Goal: Information Seeking & Learning: Learn about a topic

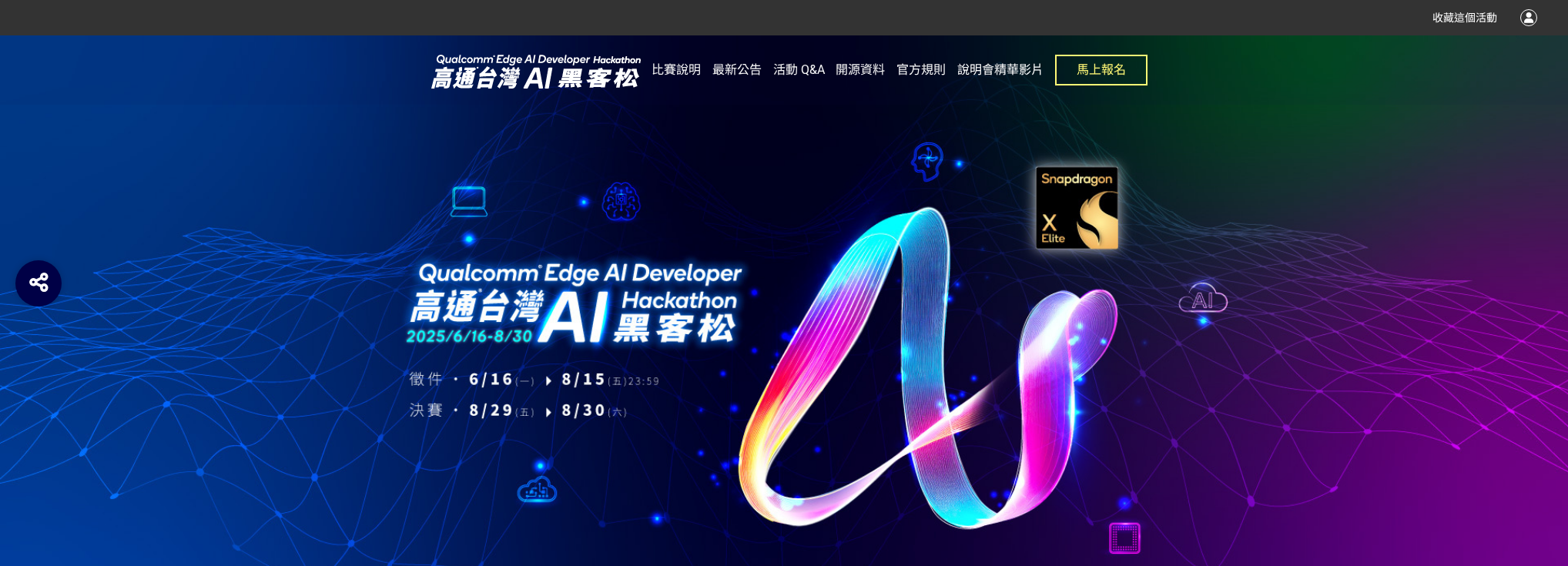
click at [984, 71] on span "說明會精華影片" at bounding box center [1001, 70] width 86 height 15
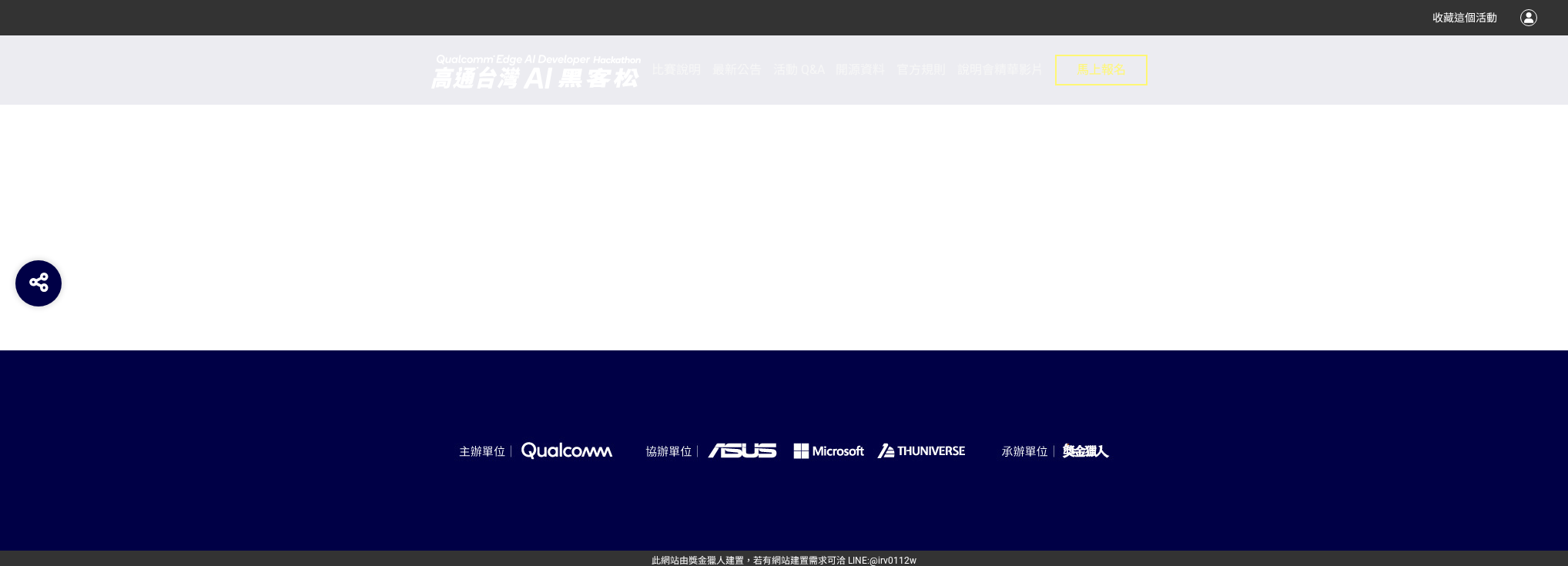
scroll to position [1599, 0]
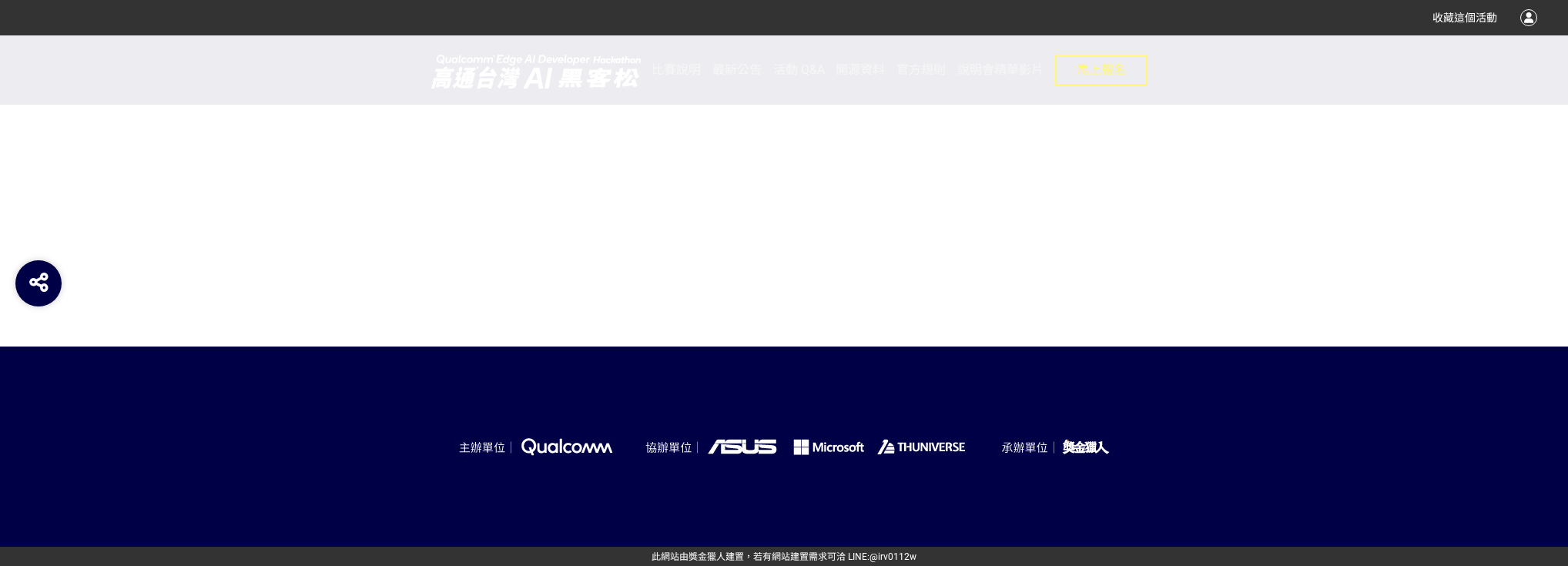
click at [701, 98] on div "比賽說明 最新公告 活動 Q&A 開源資料 官方規則 說明會精華影片 馬上報名" at bounding box center [899, 71] width 496 height 70
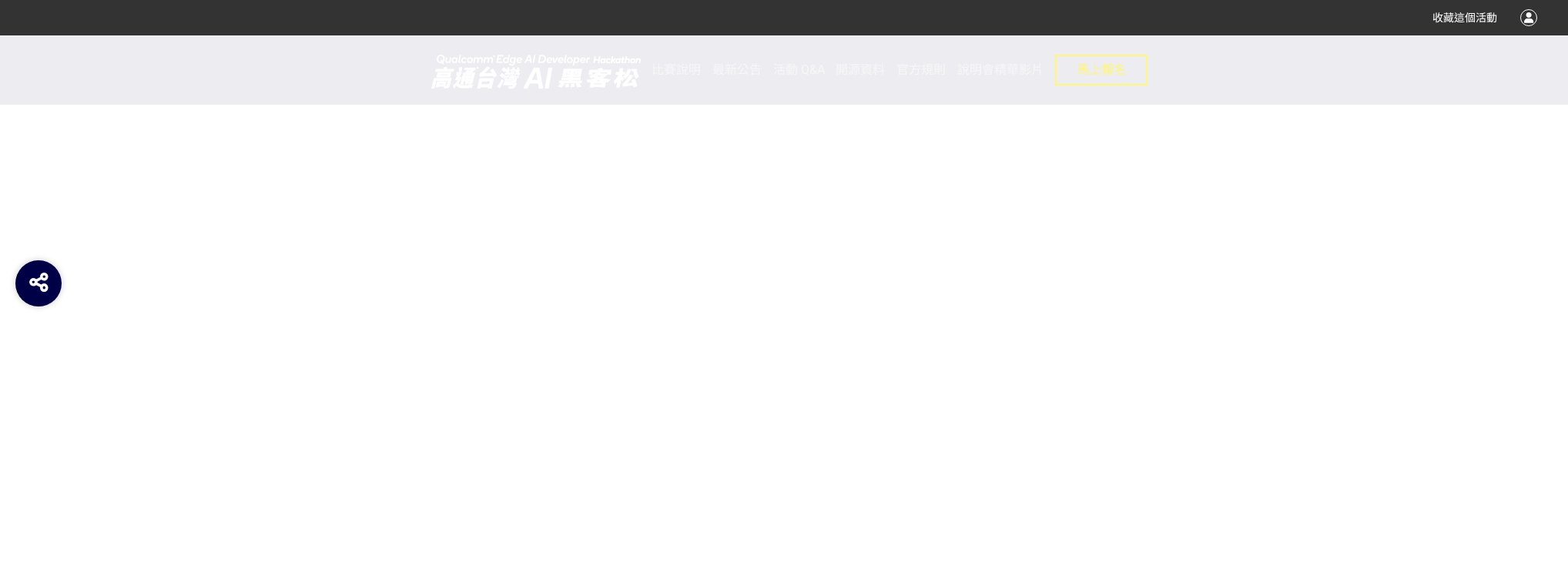
scroll to position [1353, 0]
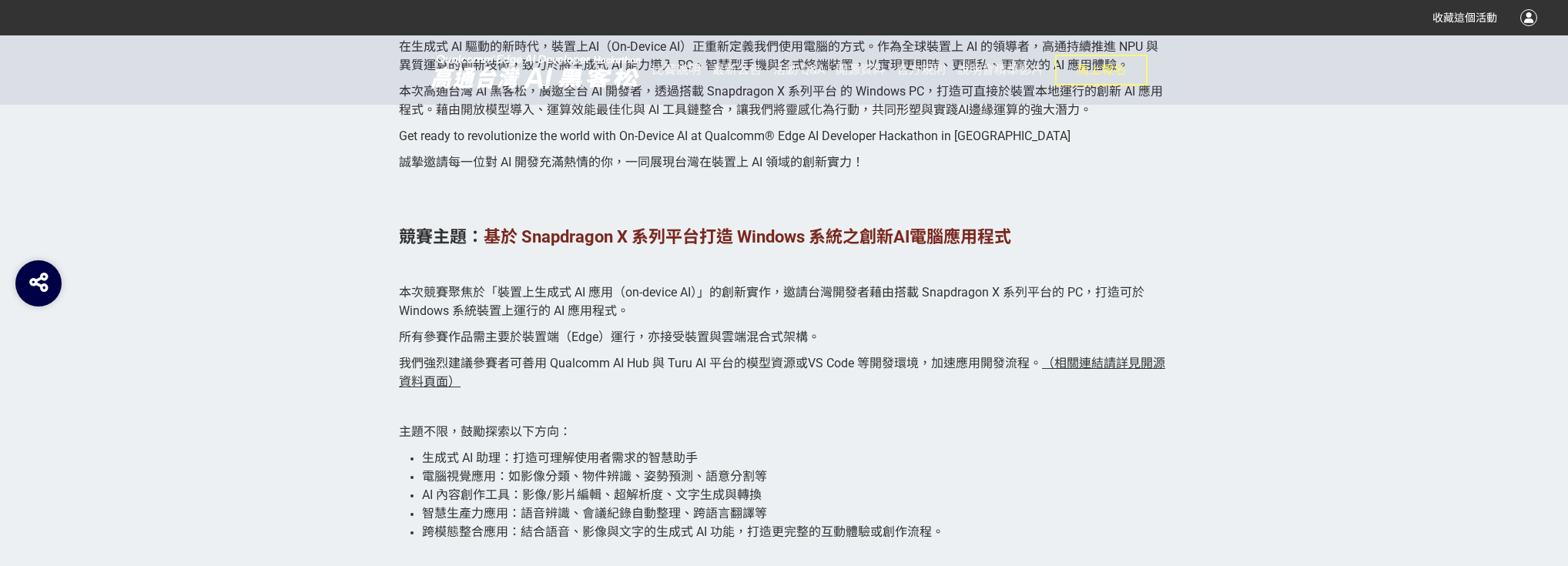
scroll to position [1726, 0]
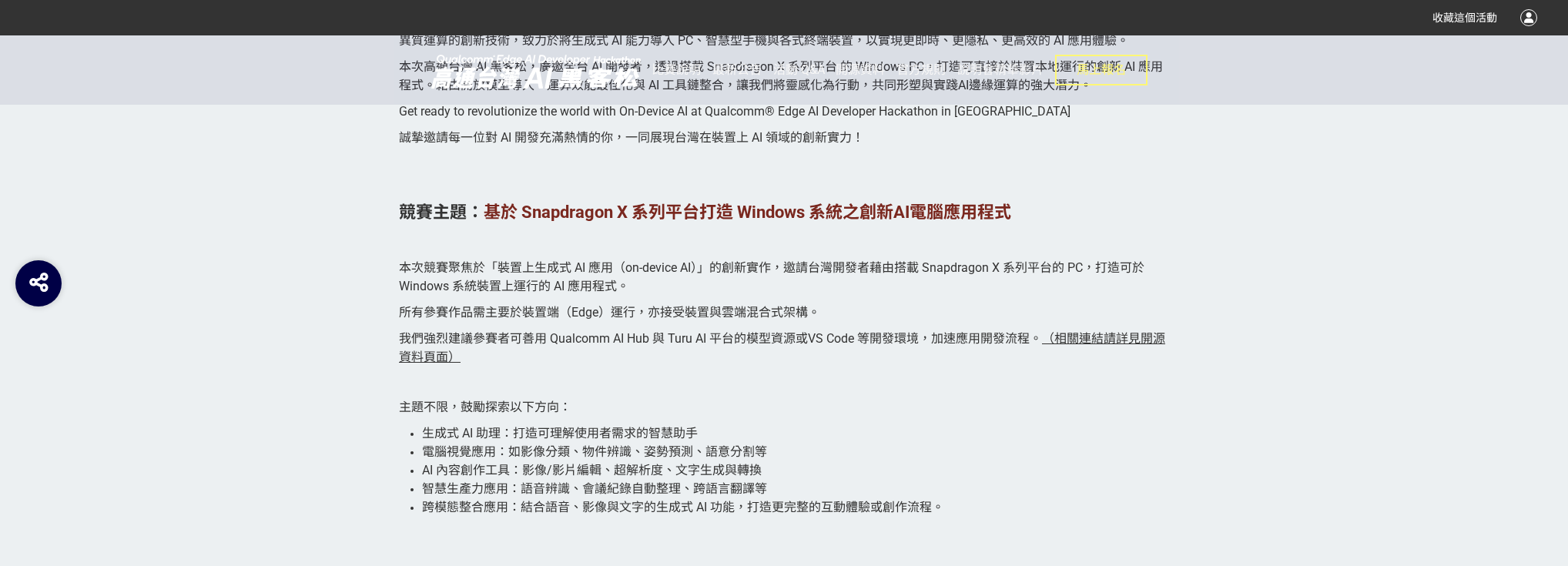
click at [442, 357] on span "（相關連結請詳見開源資料頁面）" at bounding box center [783, 347] width 767 height 33
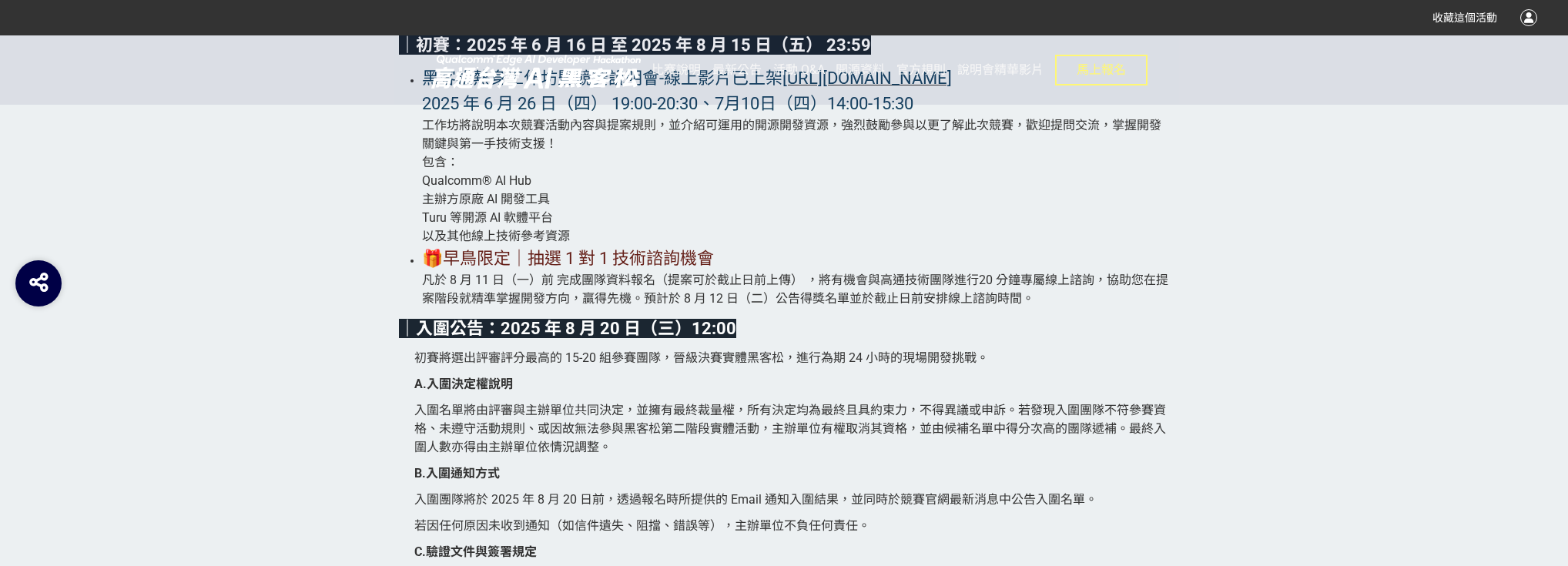
scroll to position [3700, 0]
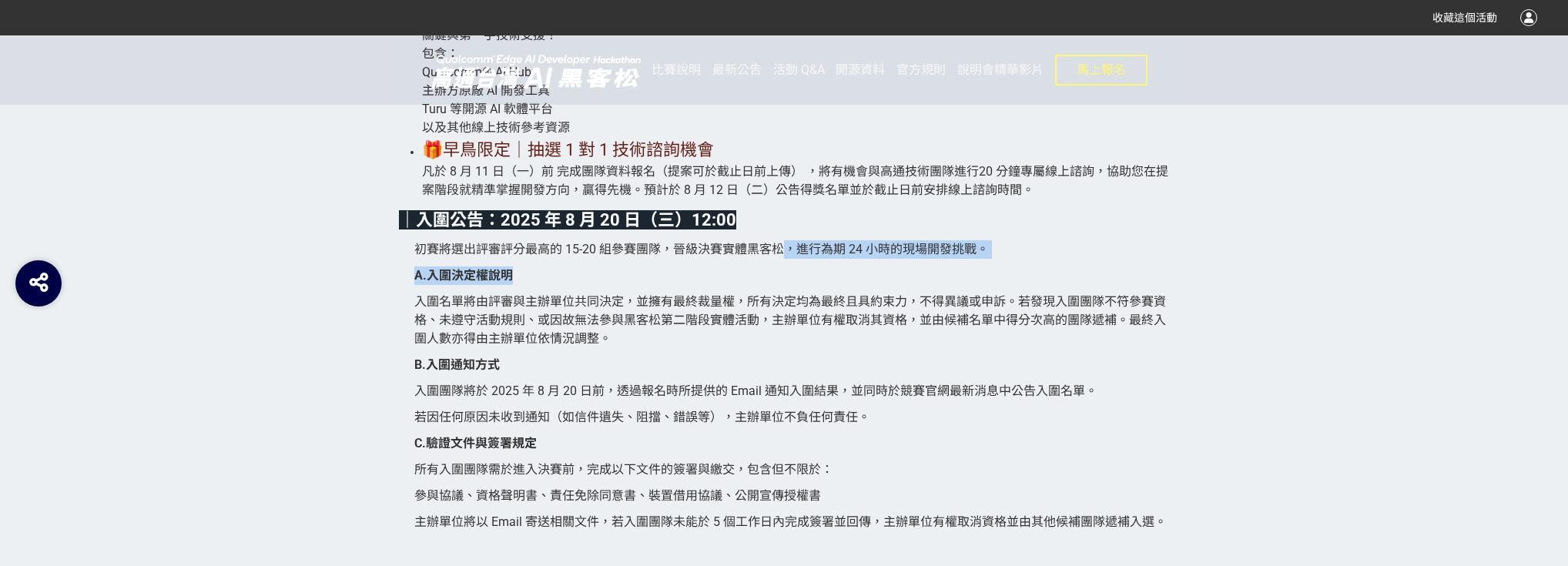
drag, startPoint x: 788, startPoint y: 267, endPoint x: 929, endPoint y: 289, distance: 142.7
click at [554, 323] on span "入圍名單將由評審與主辦單位共同決定，並擁有最終裁量權，所有決定均為最終且具約束力，不得異議或申訴。若發現入圍團隊不符參賽資格、未遵守活動規則、或因故無法參與黑…" at bounding box center [790, 320] width 752 height 52
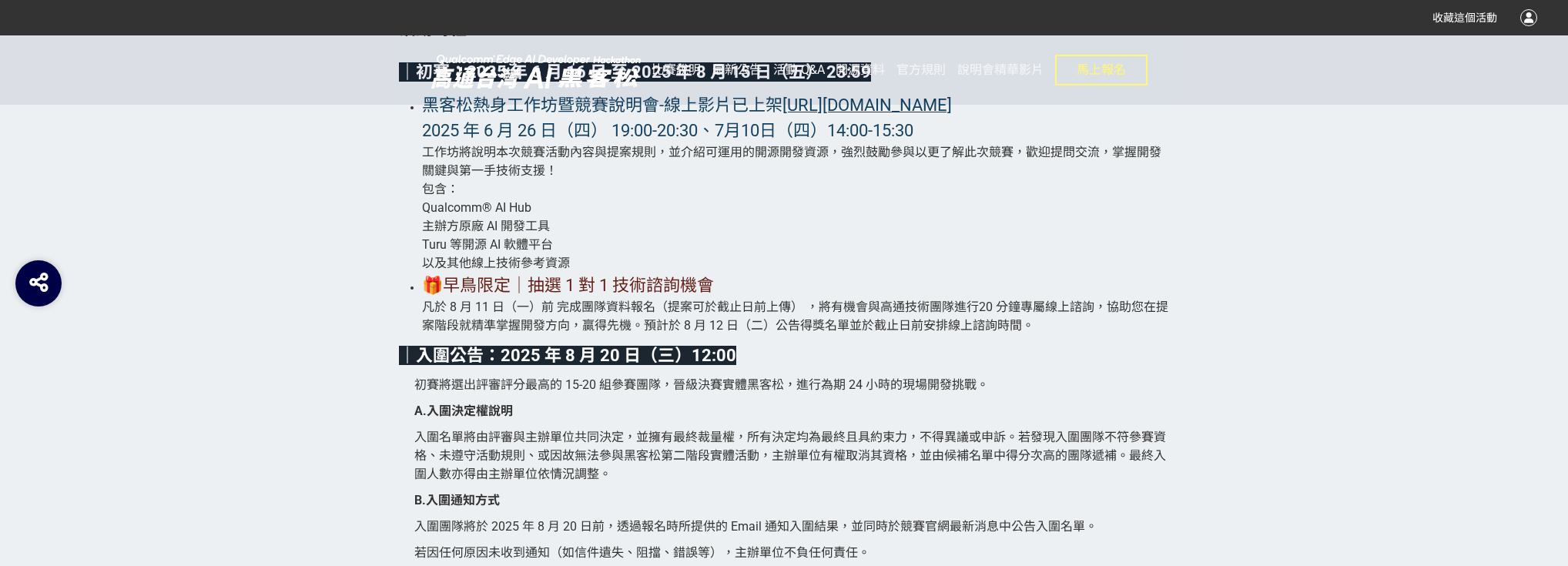
scroll to position [3576, 0]
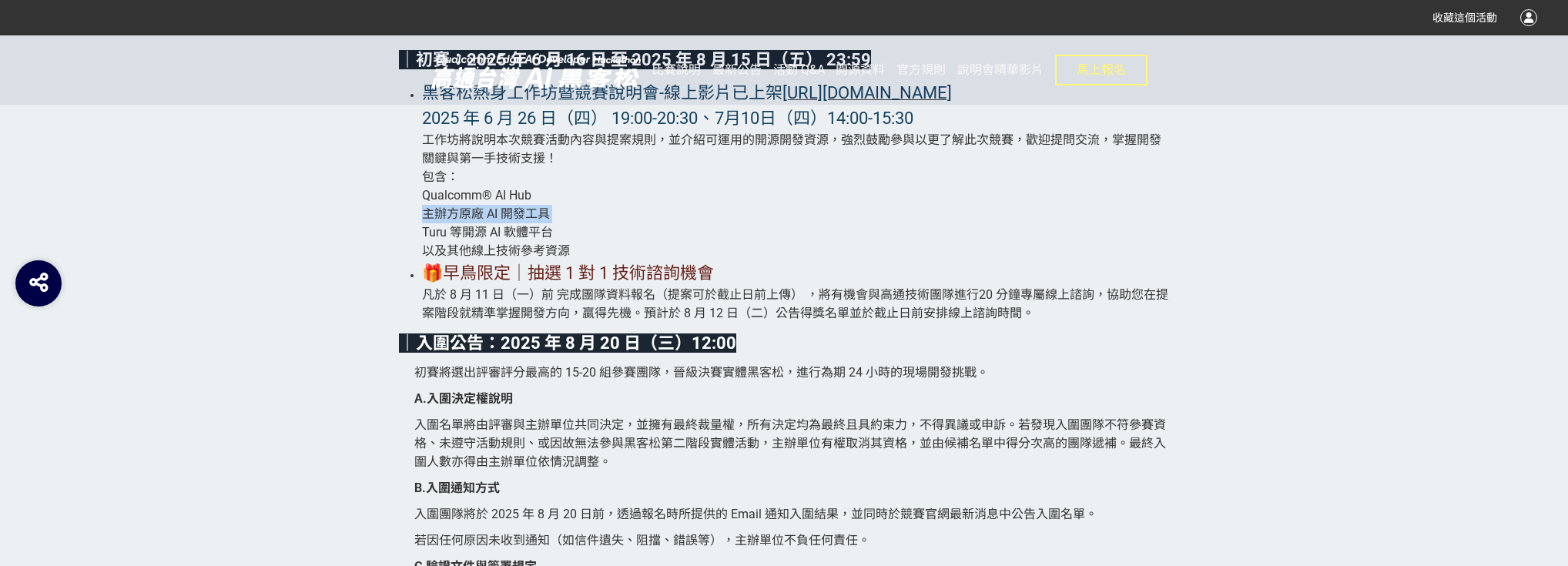
drag, startPoint x: 413, startPoint y: 252, endPoint x: 576, endPoint y: 246, distance: 163.1
click at [576, 246] on ul "黑客松熱身工作坊暨競賽說明會-線上影片已上架 https://contest.bhuntr.com/tw/Qualcomm_TW_AIHackathon/cu…" at bounding box center [784, 201] width 770 height 243
click at [424, 203] on span "Qualcomm® AI Hub" at bounding box center [476, 196] width 109 height 15
drag, startPoint x: 412, startPoint y: 216, endPoint x: 645, endPoint y: 275, distance: 240.4
click at [645, 275] on ul "黑客松熱身工作坊暨競賽說明會-線上影片已上架 https://contest.bhuntr.com/tw/Qualcomm_TW_AIHackathon/cu…" at bounding box center [784, 201] width 770 height 243
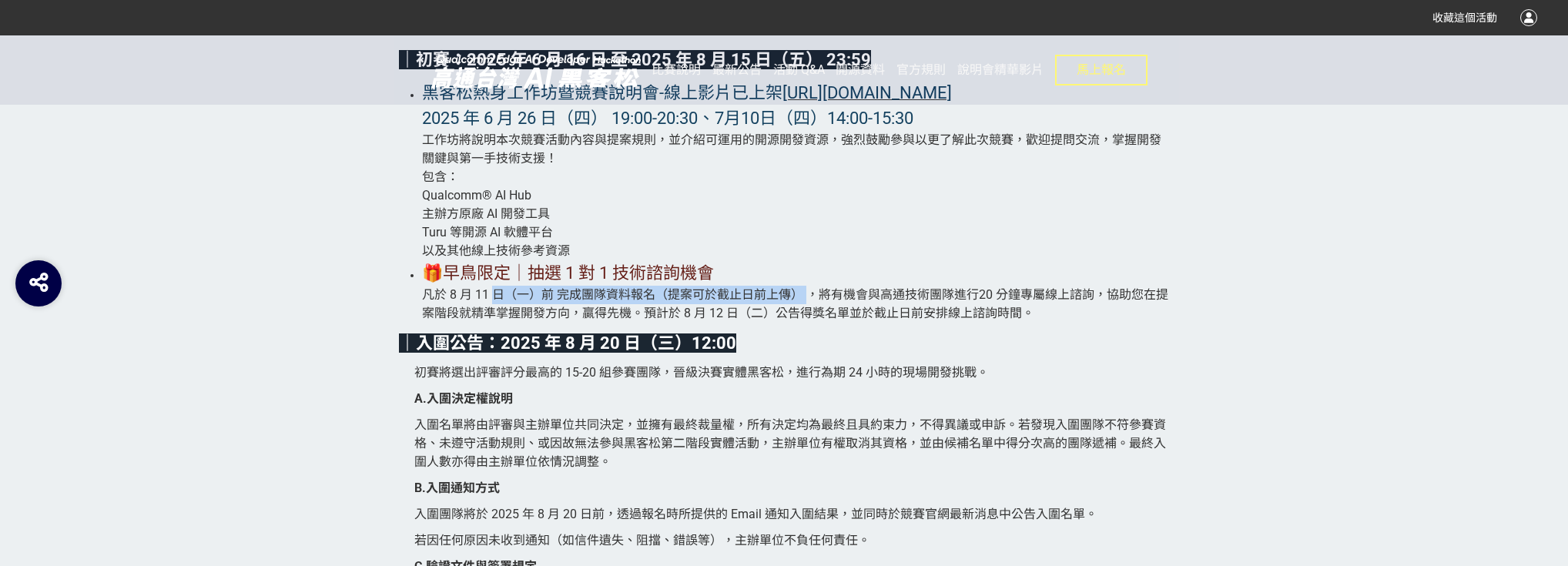
drag, startPoint x: 490, startPoint y: 324, endPoint x: 812, endPoint y: 324, distance: 322.0
click at [812, 321] on span "凡於 8 月 11 日（一）前 完成團隊資料報名（提案可於截止日前上傳） ，將有機會與高通技術團隊進行20 分鐘專屬線上諮詢，協助您在提案階段就精準掌握開發方…" at bounding box center [795, 304] width 746 height 33
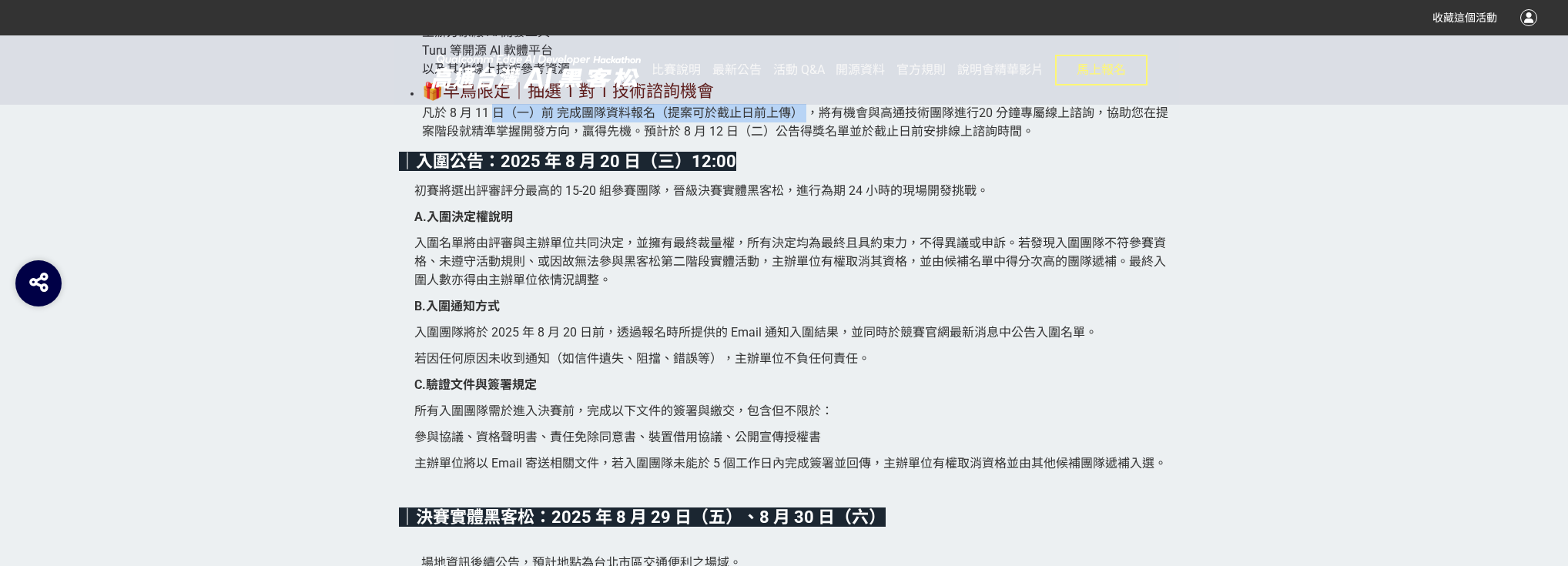
scroll to position [3761, 0]
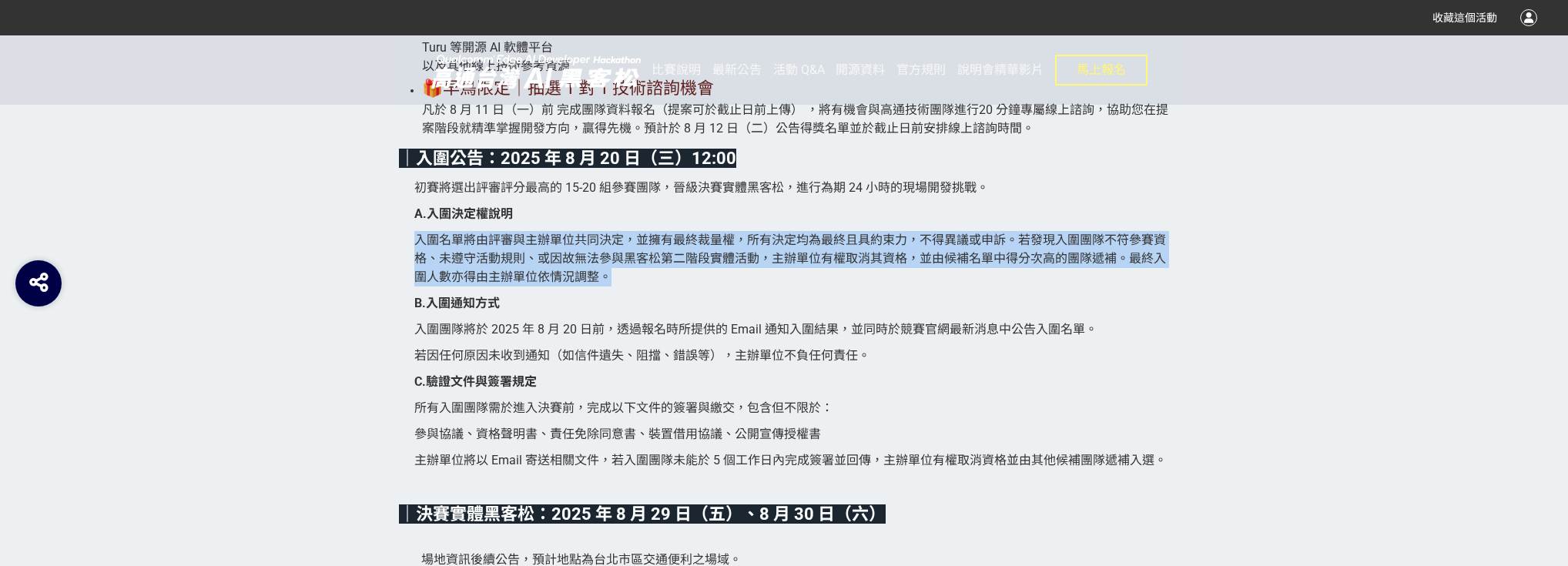
drag, startPoint x: 420, startPoint y: 269, endPoint x: 1189, endPoint y: 306, distance: 769.9
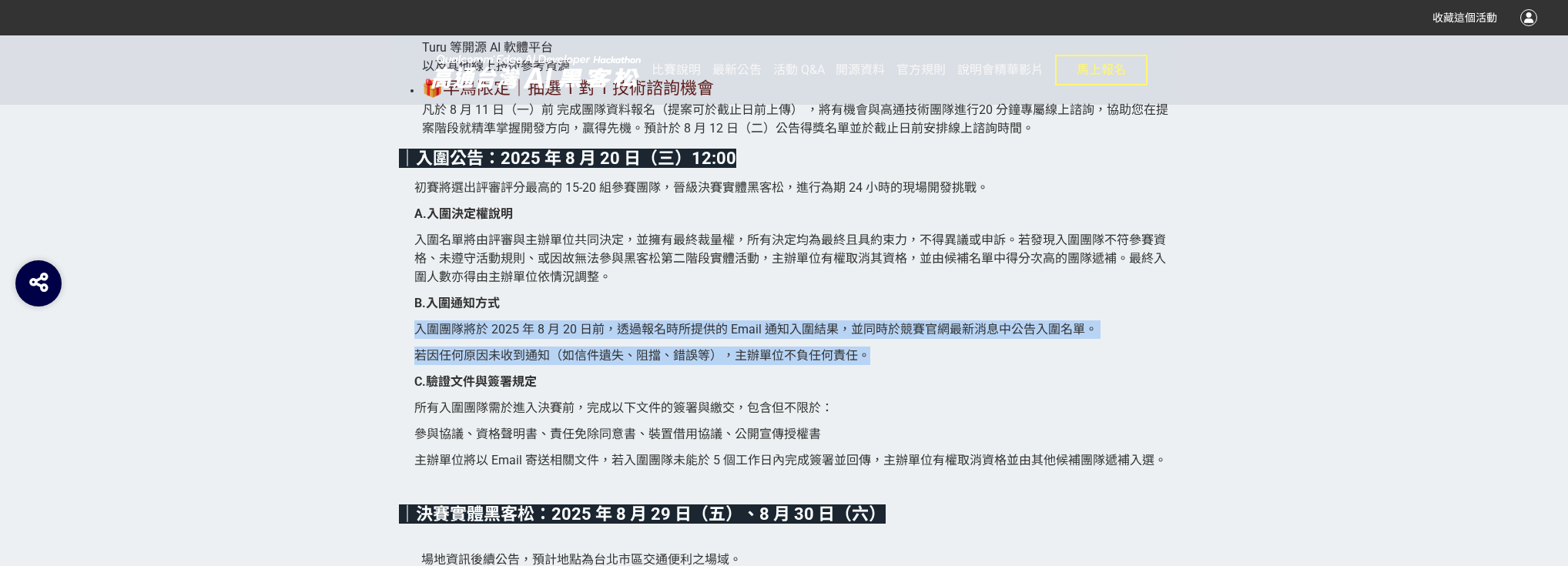
drag, startPoint x: 417, startPoint y: 354, endPoint x: 1000, endPoint y: 383, distance: 583.7
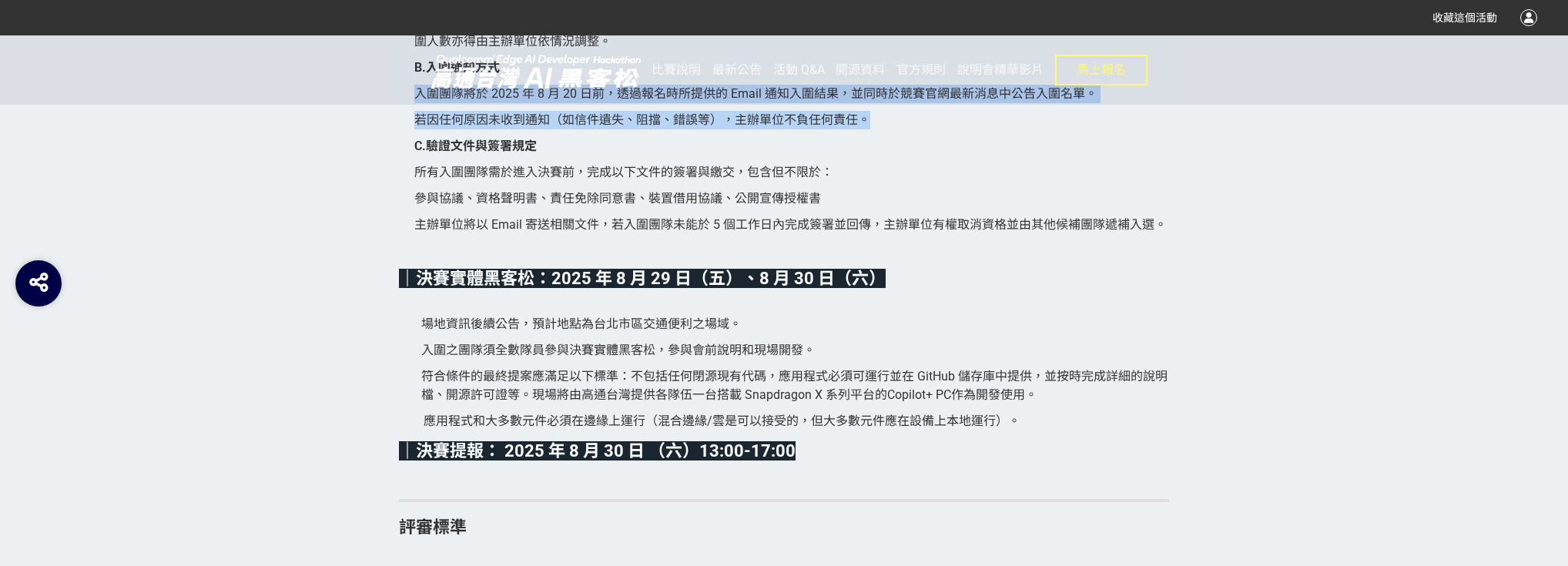
scroll to position [4007, 0]
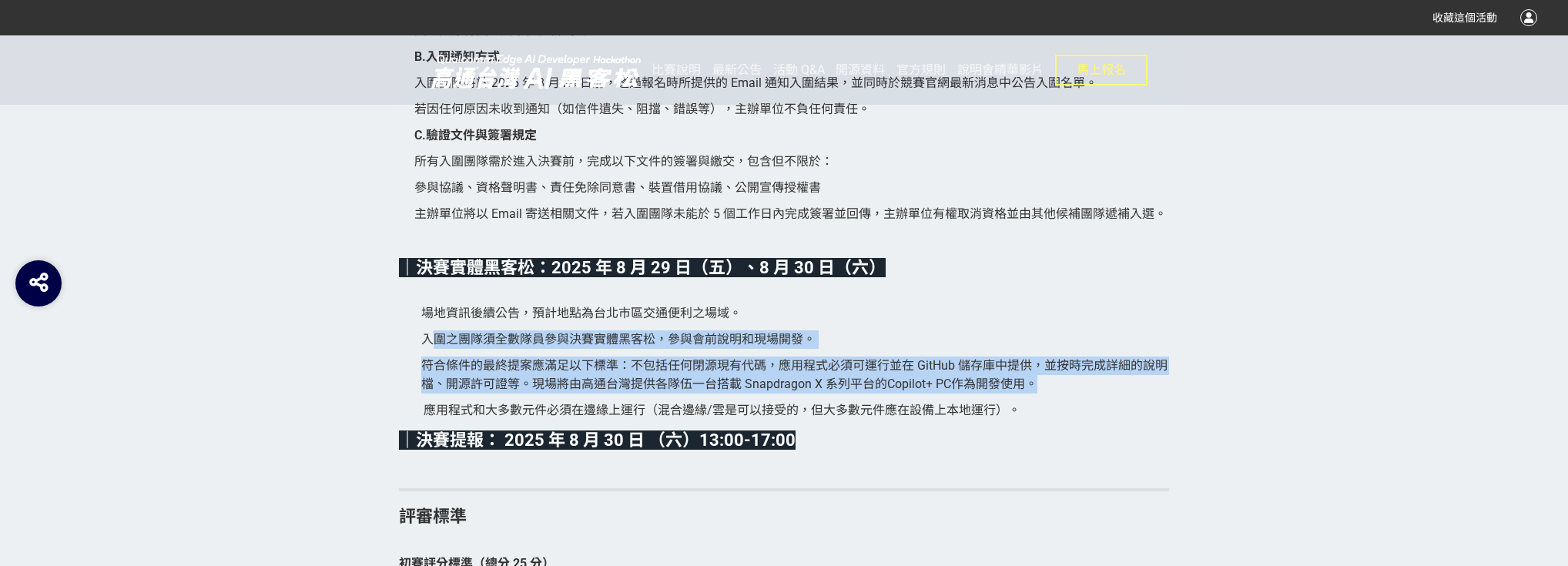
drag, startPoint x: 429, startPoint y: 363, endPoint x: 1179, endPoint y: 412, distance: 751.6
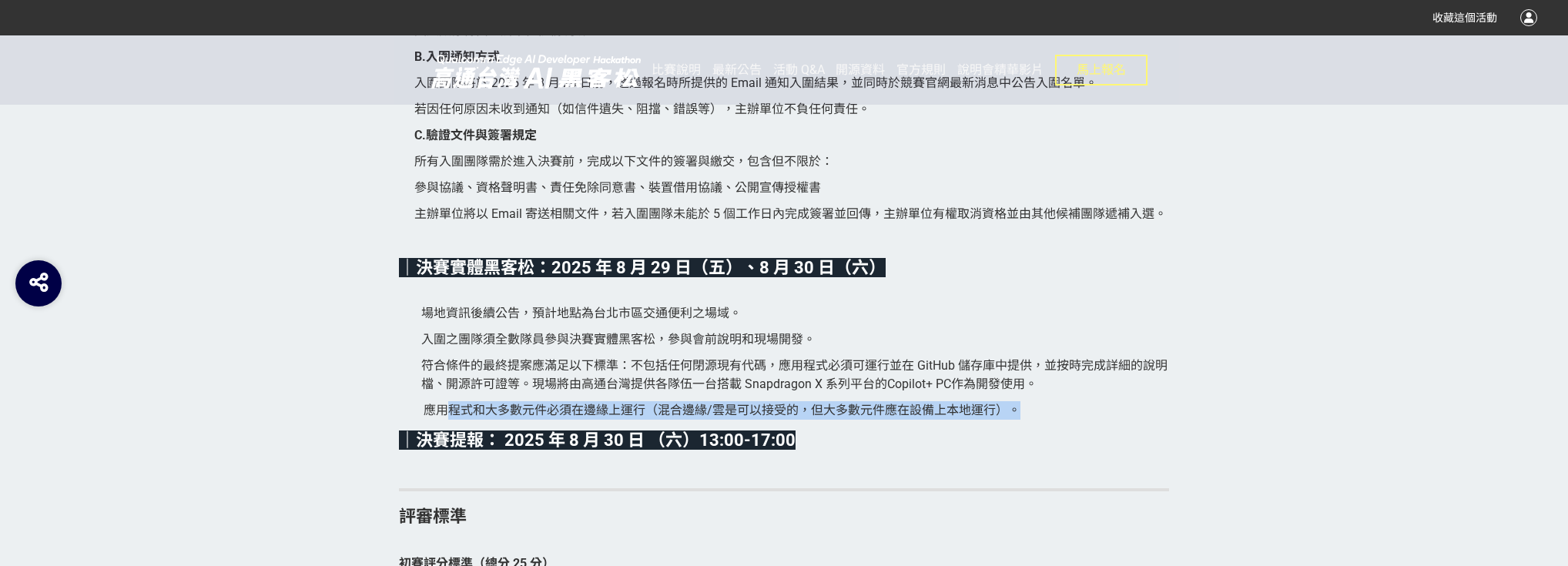
drag, startPoint x: 463, startPoint y: 443, endPoint x: 1101, endPoint y: 436, distance: 638.0
click at [1101, 420] on p "應用程式和大多數元件必須在邊緣上運行（混合邊緣/雲是可以接受的，但大多數元件應在設備上本地運行）。" at bounding box center [796, 411] width 745 height 19
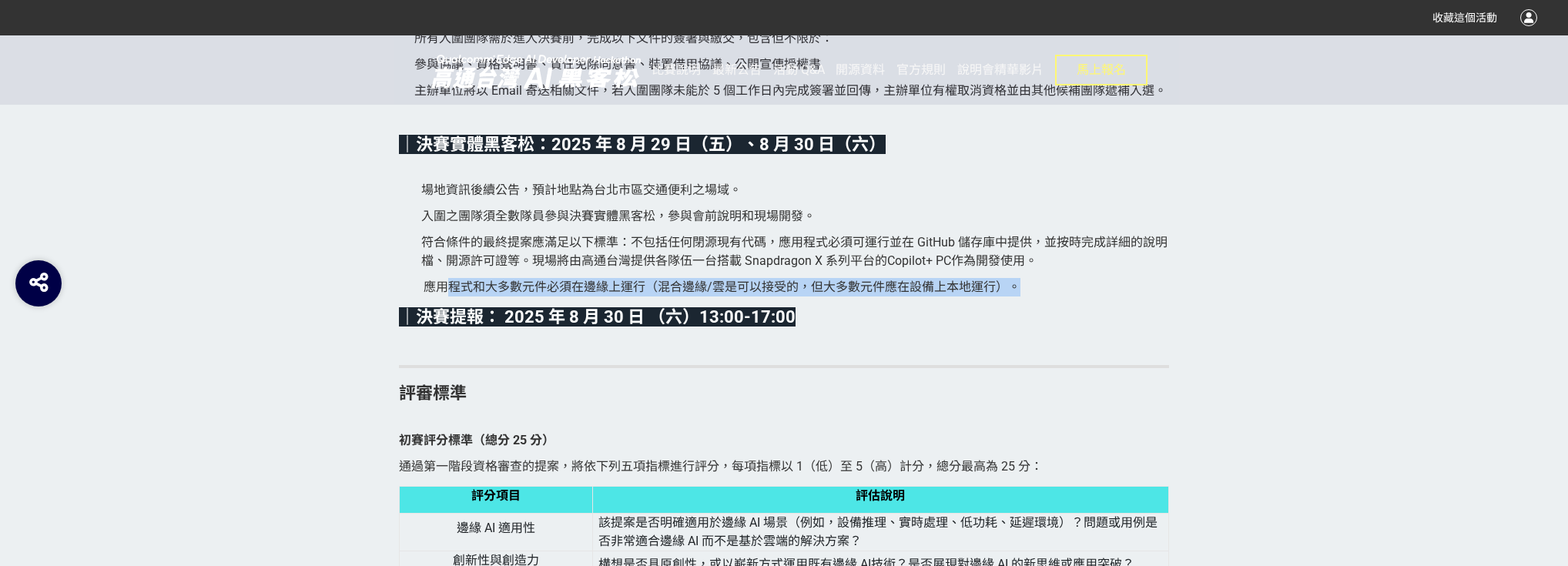
scroll to position [4316, 0]
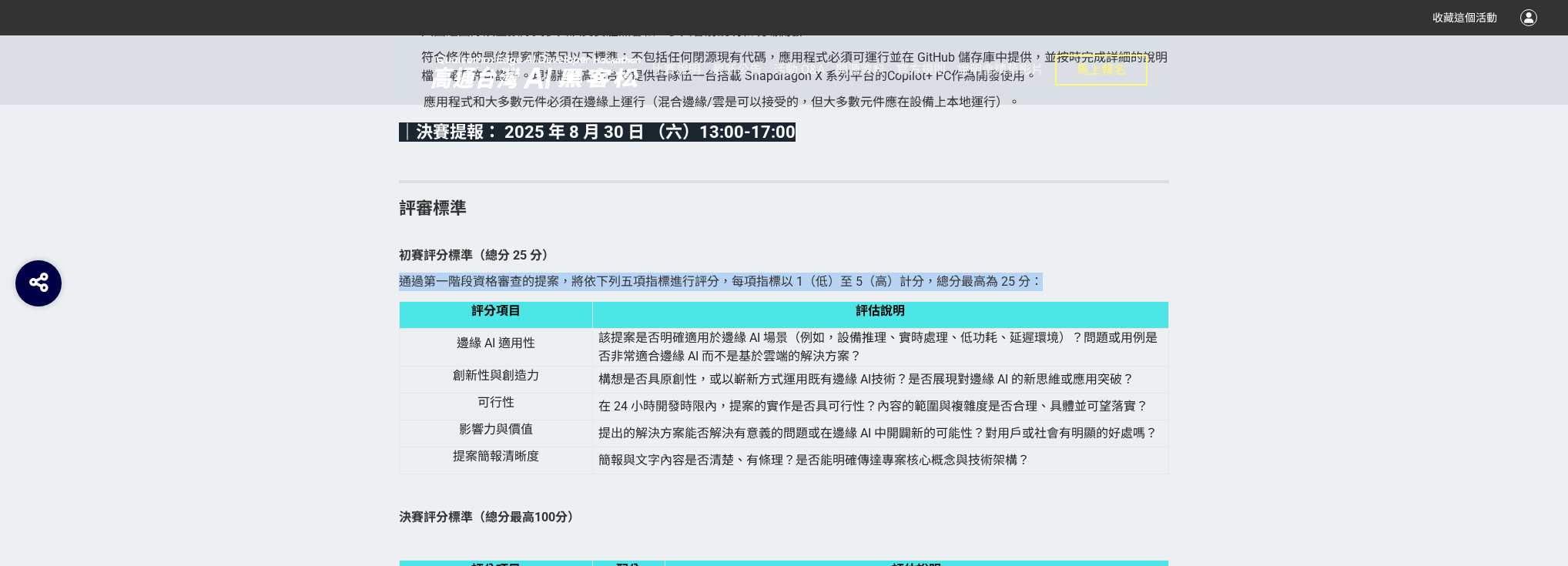
drag, startPoint x: 398, startPoint y: 304, endPoint x: 1215, endPoint y: 313, distance: 817.0
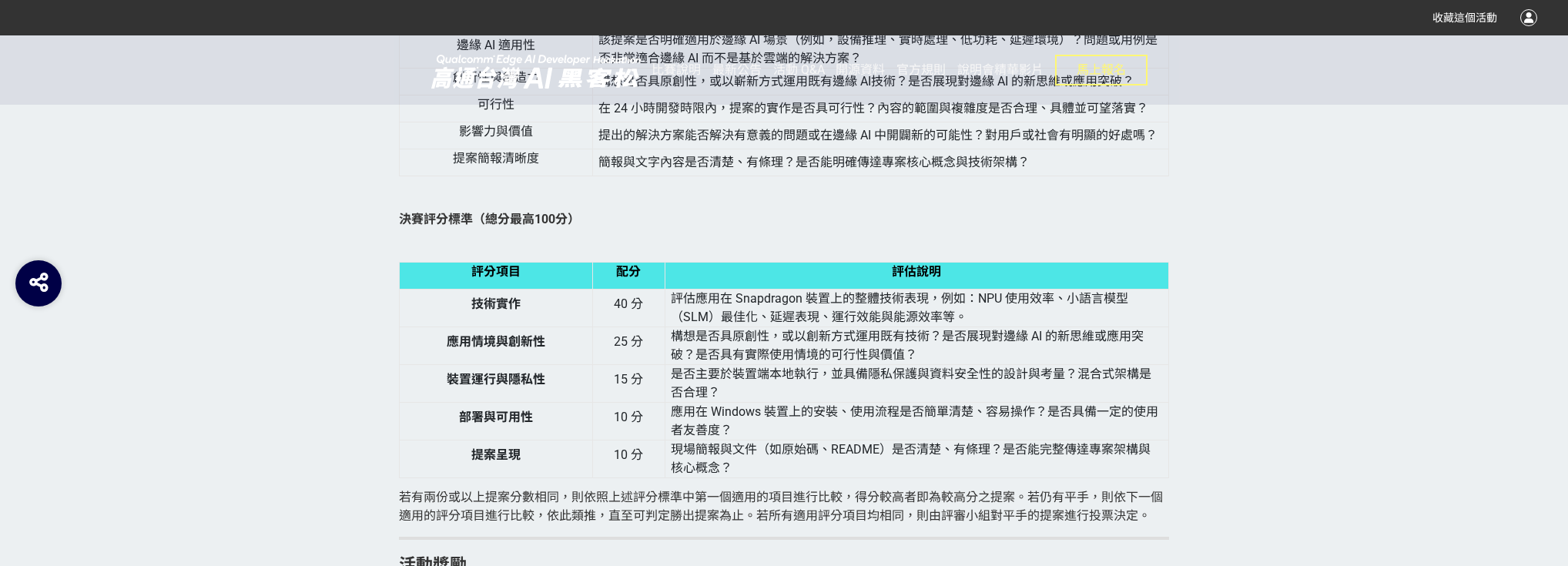
scroll to position [4686, 0]
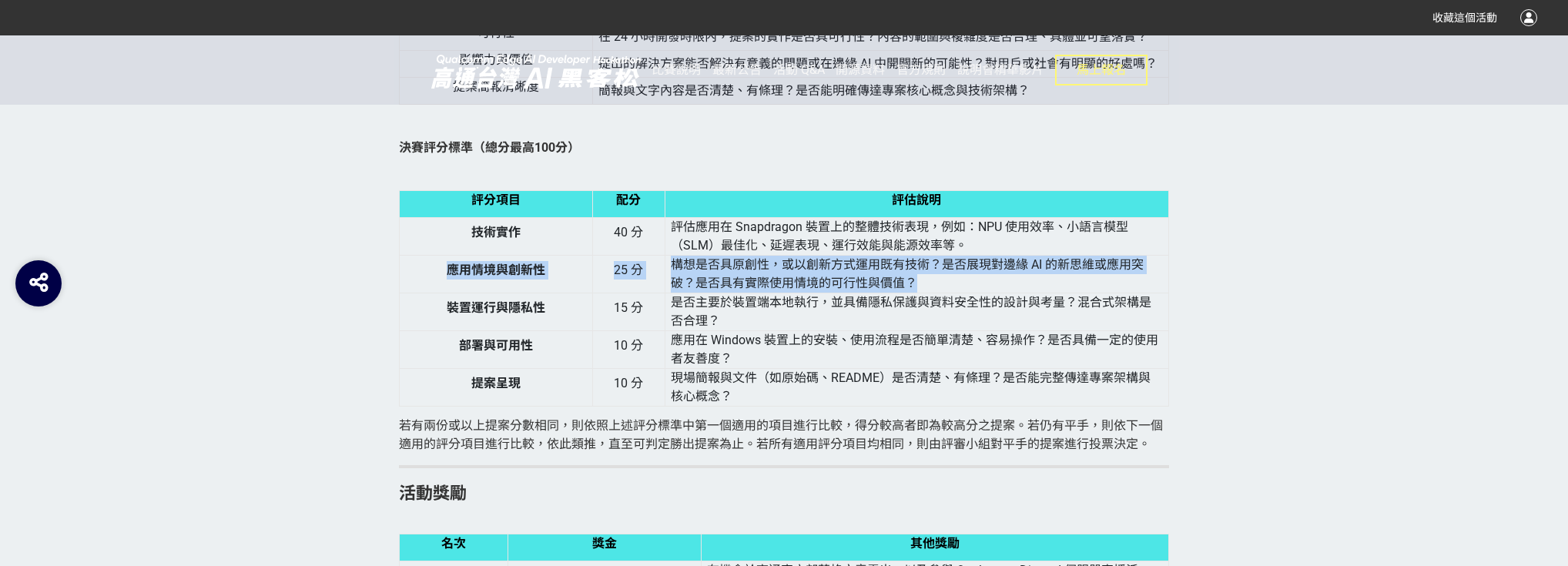
drag, startPoint x: 434, startPoint y: 287, endPoint x: 1017, endPoint y: 303, distance: 583.2
click at [1017, 293] on tr "應用情境與創新性 25 分 構想是否具原創性，或以創新方式運用既有技術？是否展現對邊緣 AI 的新思維或應用突破？是否具有實際使用情境的可行性與價值？" at bounding box center [784, 275] width 769 height 38
click at [1018, 293] on td "構想是否具原創性，或以創新方式運用既有技術？是否展現對邊緣 AI 的新思維或應用突破？是否具有實際使用情境的可行性與價值？" at bounding box center [916, 275] width 504 height 38
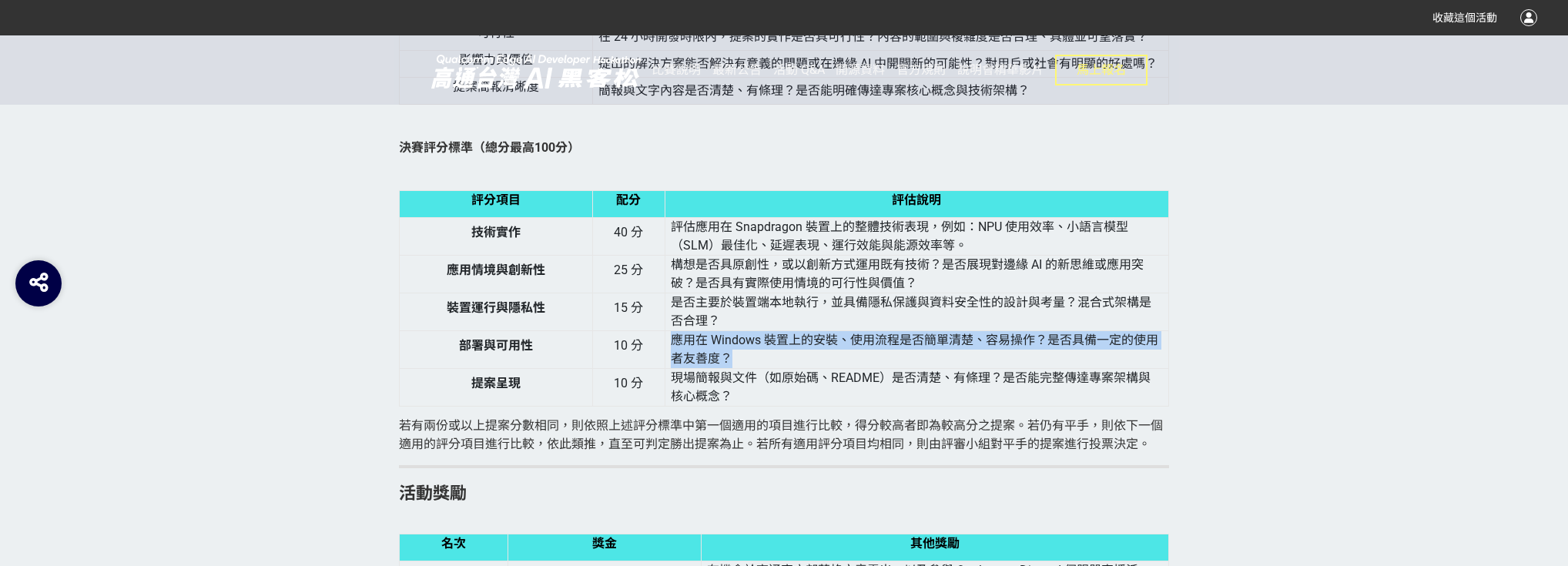
drag, startPoint x: 669, startPoint y: 361, endPoint x: 762, endPoint y: 391, distance: 97.7
click at [762, 369] on td "應用在 Windows 裝置上的安裝、使用流程是否簡單清楚、容易操作？是否具備一定的使用者友善度？" at bounding box center [916, 350] width 504 height 38
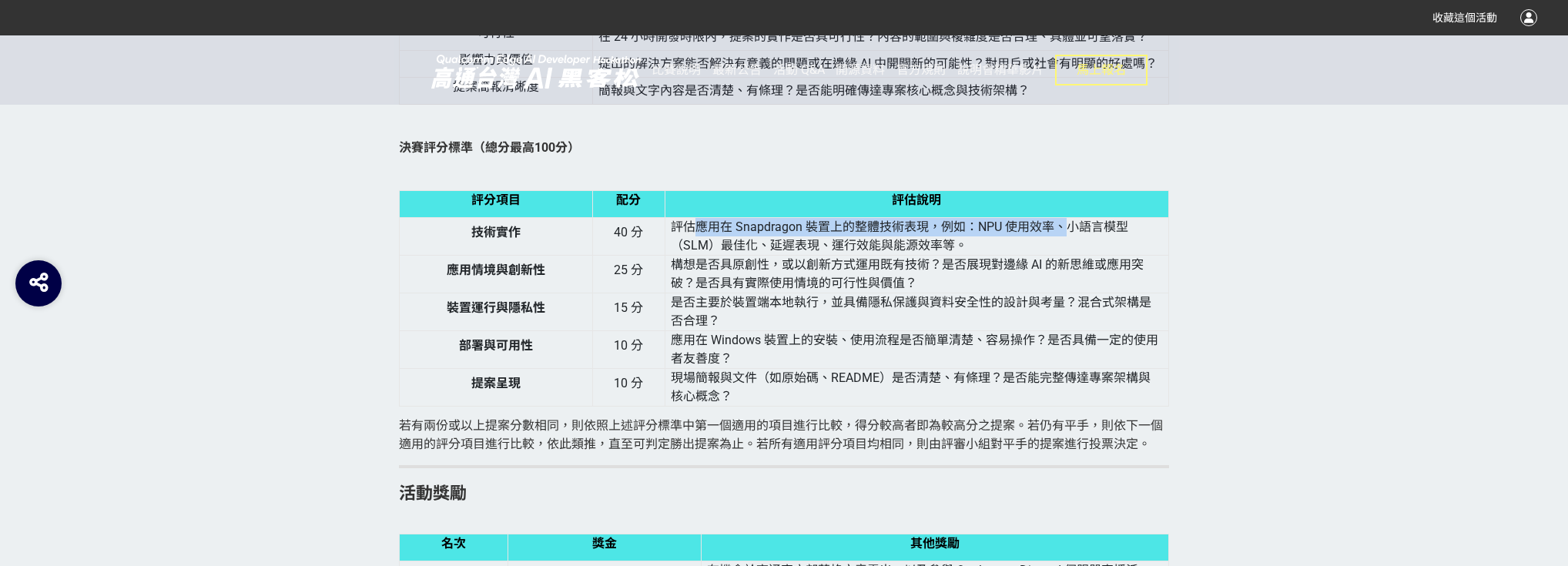
drag, startPoint x: 690, startPoint y: 246, endPoint x: 1065, endPoint y: 260, distance: 375.3
click at [1065, 256] on td "評估應用在 Snapdragon 裝置上的整體技術表現，例如：NPU 使用效率、小語言模型（SLM）最佳化、延遲表現、運行效能與能源效率等。" at bounding box center [916, 237] width 504 height 38
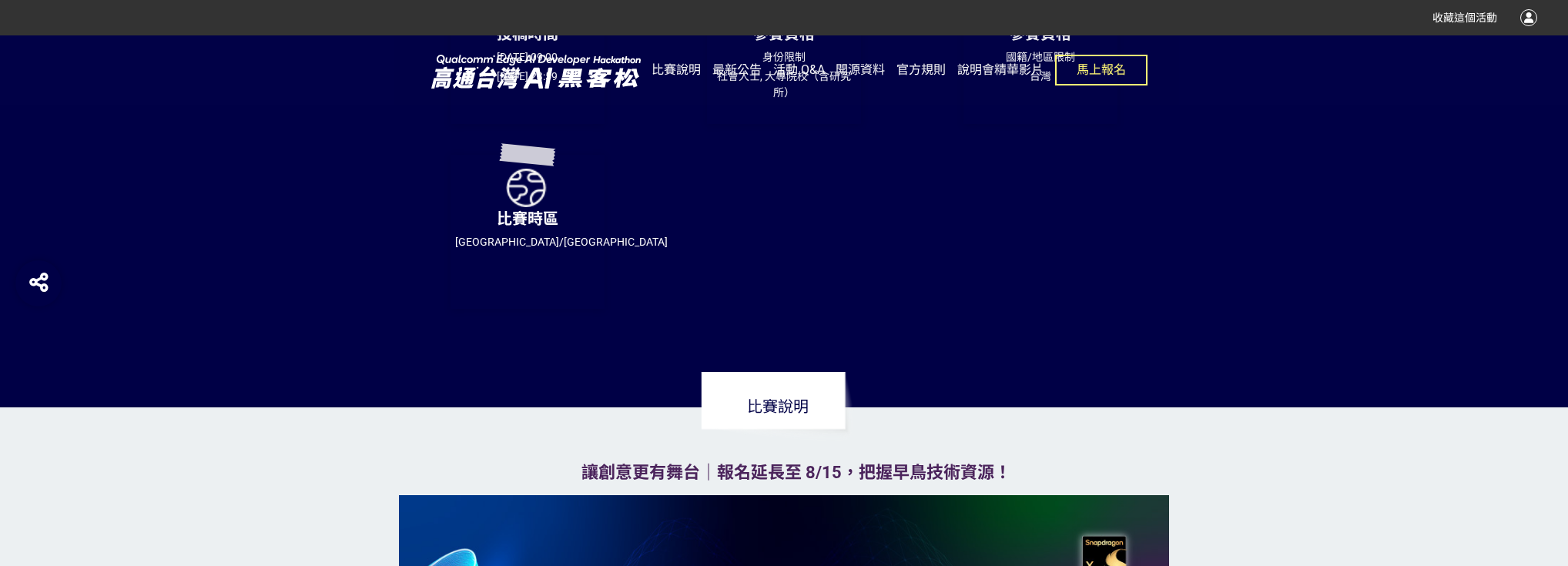
scroll to position [494, 0]
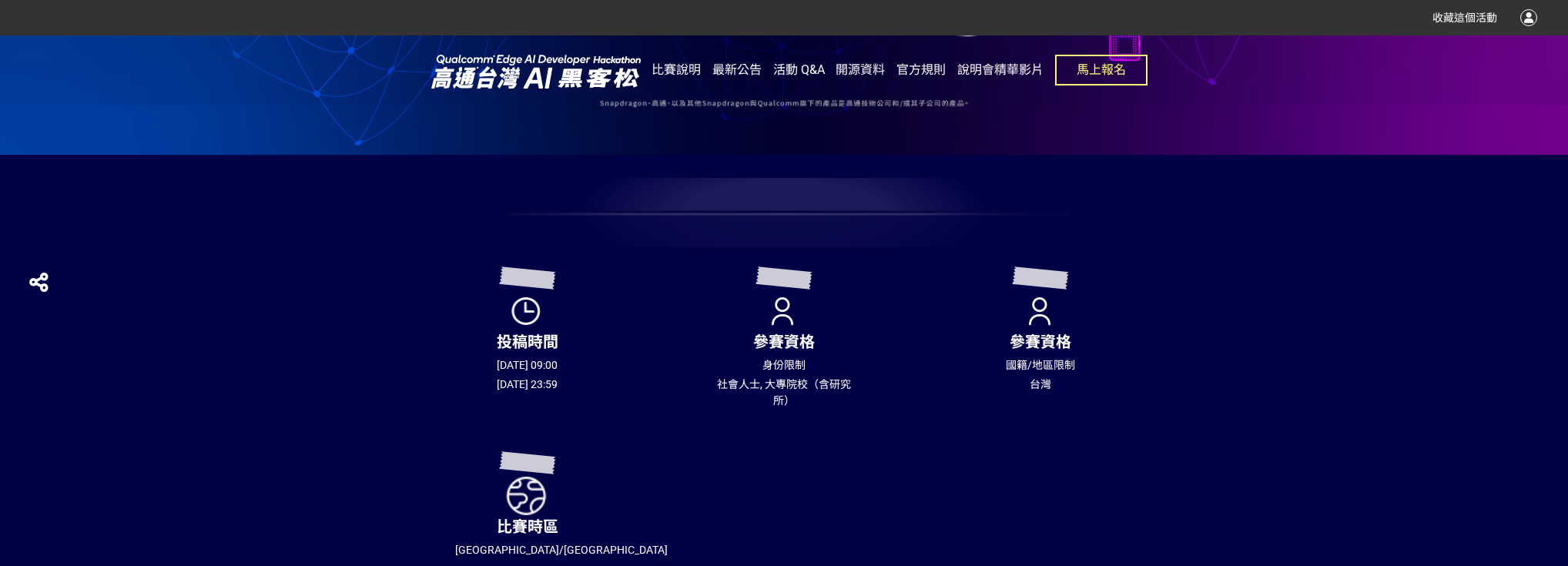
click at [797, 60] on link "活動 Q&A" at bounding box center [799, 71] width 52 height 70
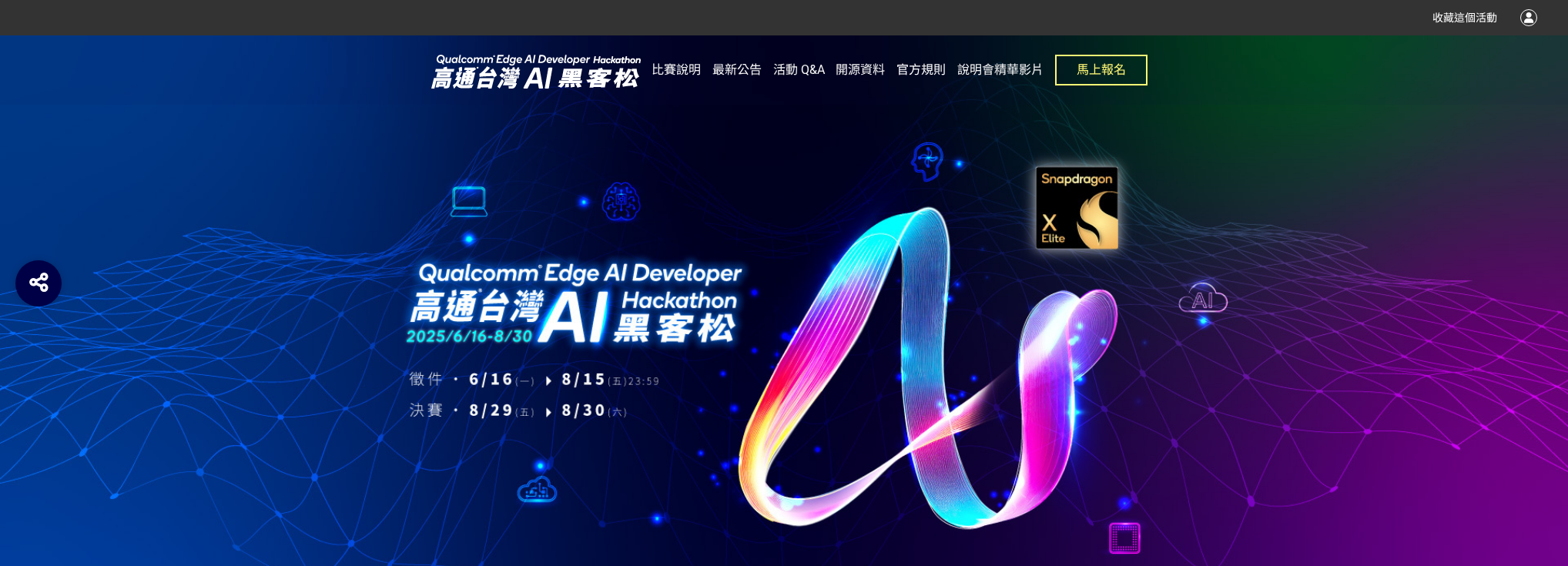
click at [933, 72] on span "官方規則" at bounding box center [921, 70] width 49 height 15
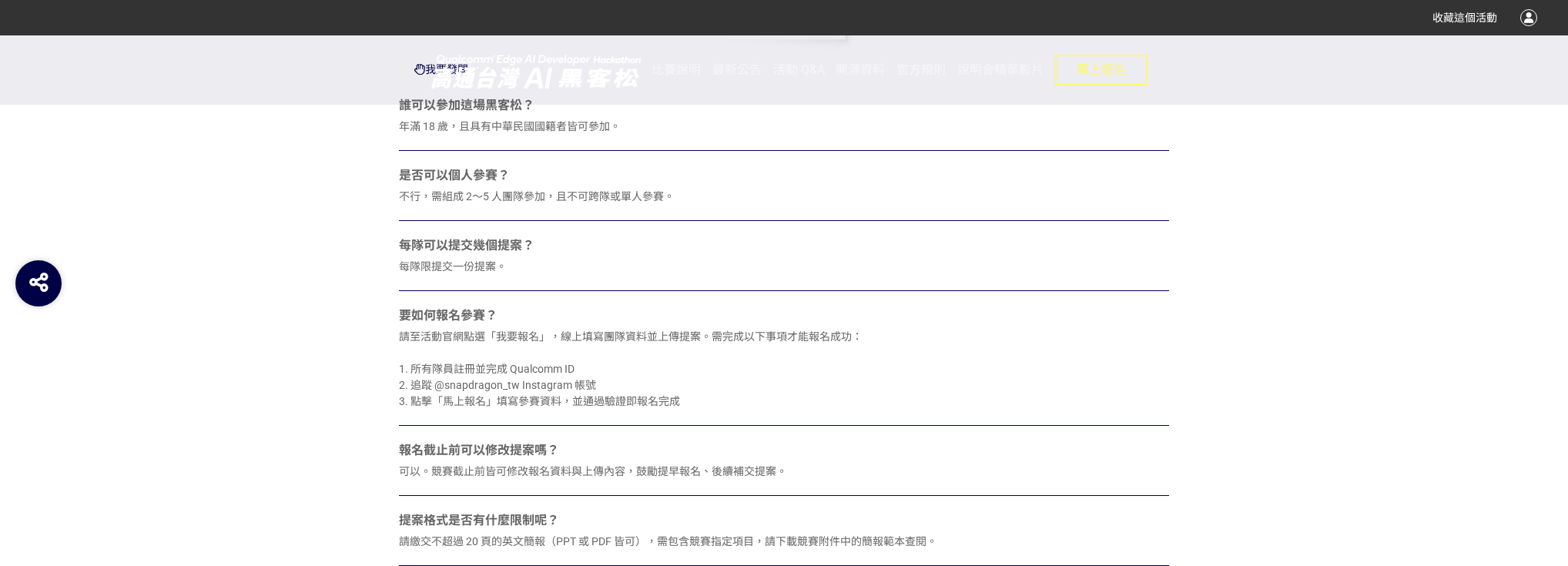
scroll to position [986, 0]
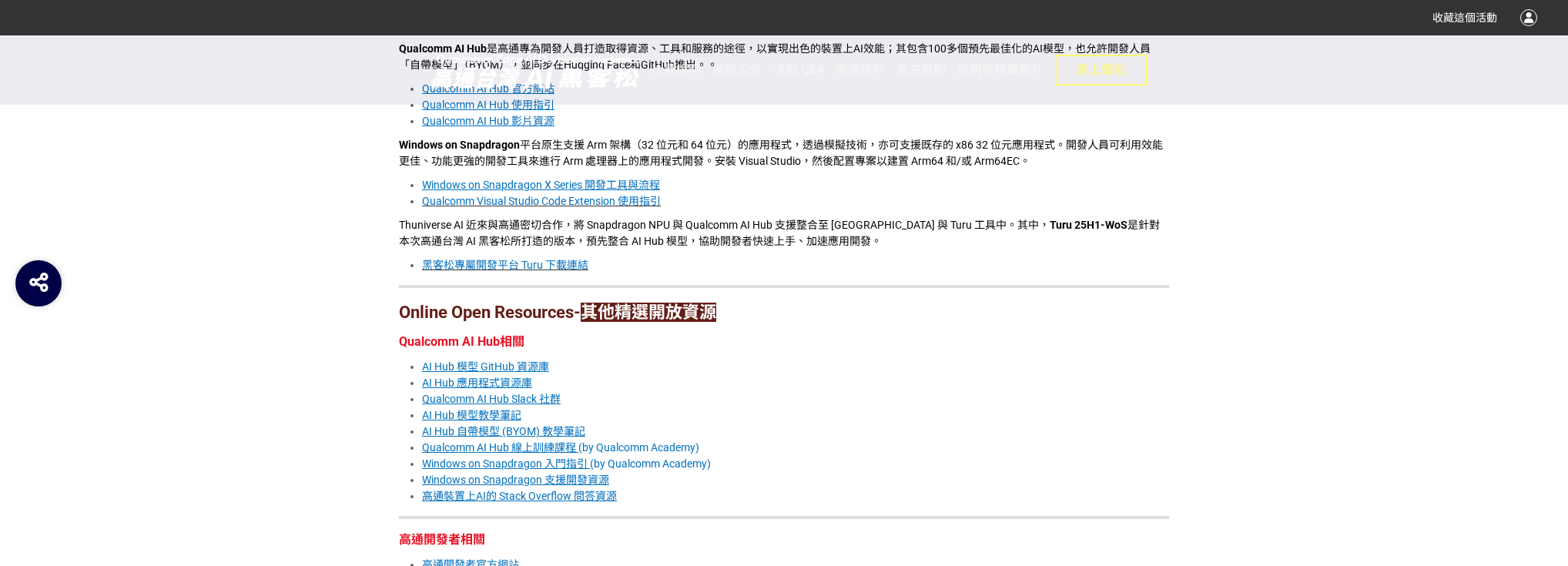
scroll to position [863, 0]
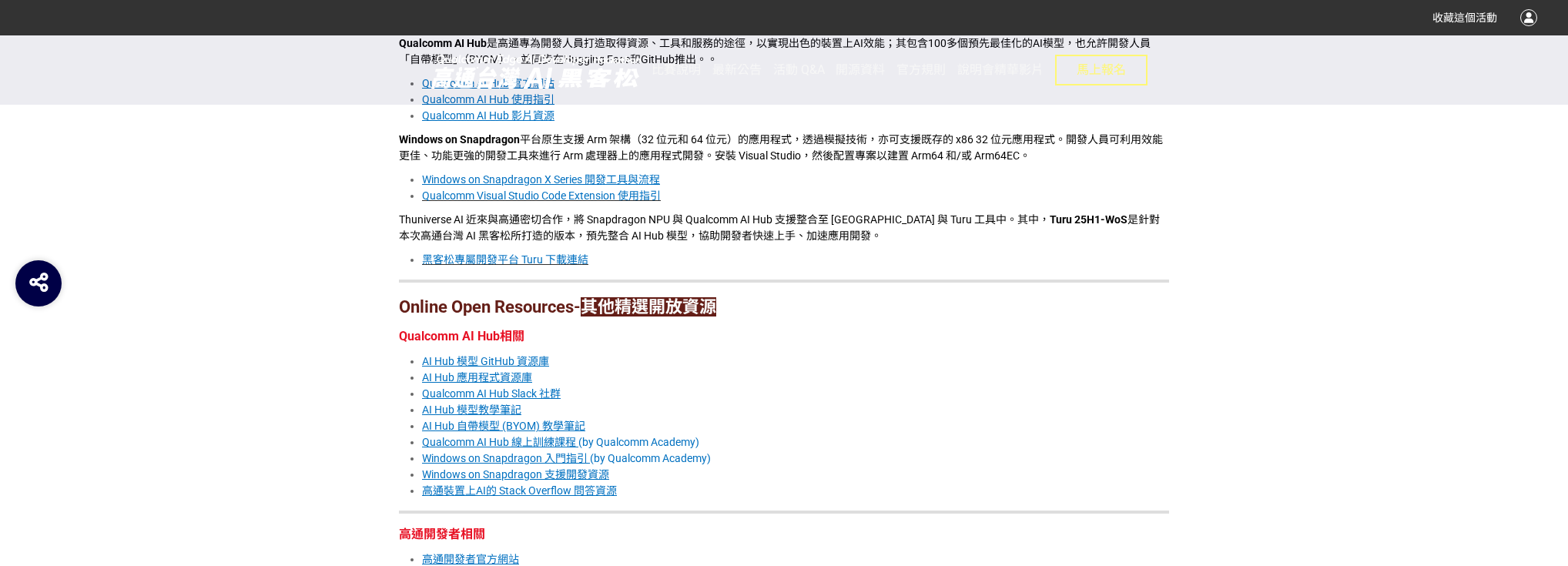
click at [541, 262] on span "黑客松專屬開發平台 Turu 下載連結" at bounding box center [505, 259] width 166 height 12
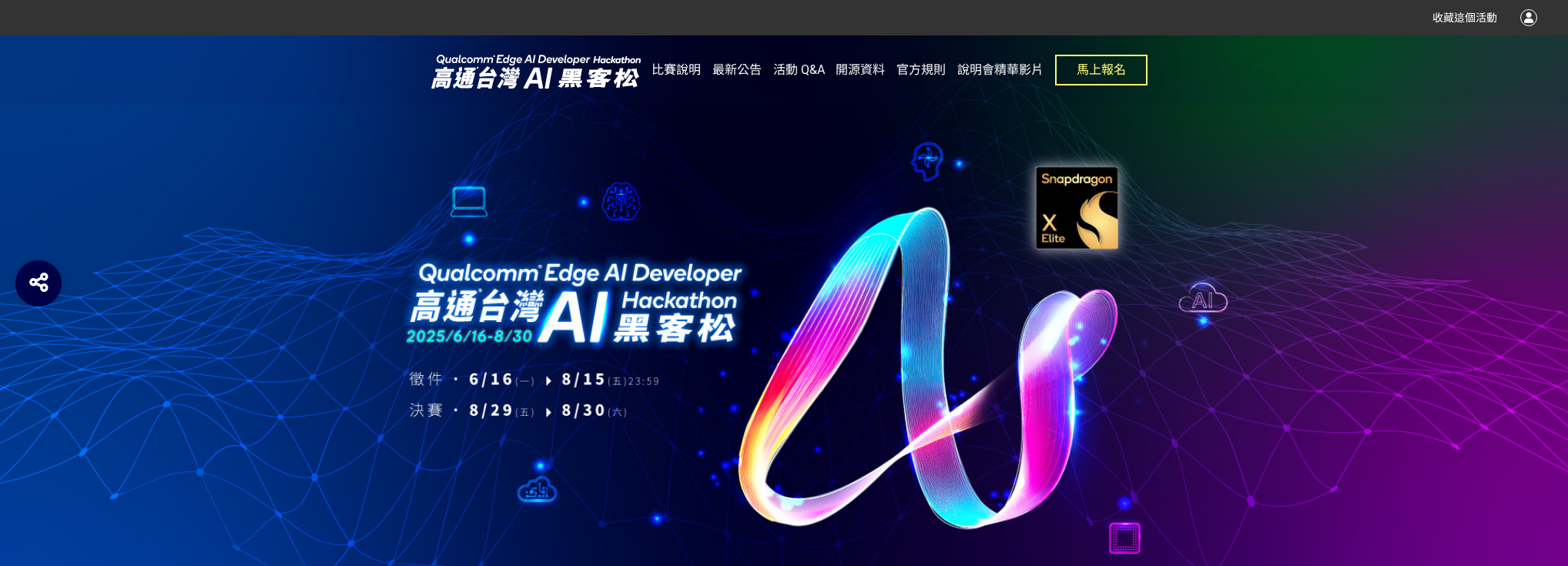
click at [667, 65] on span "比賽說明" at bounding box center [675, 70] width 49 height 15
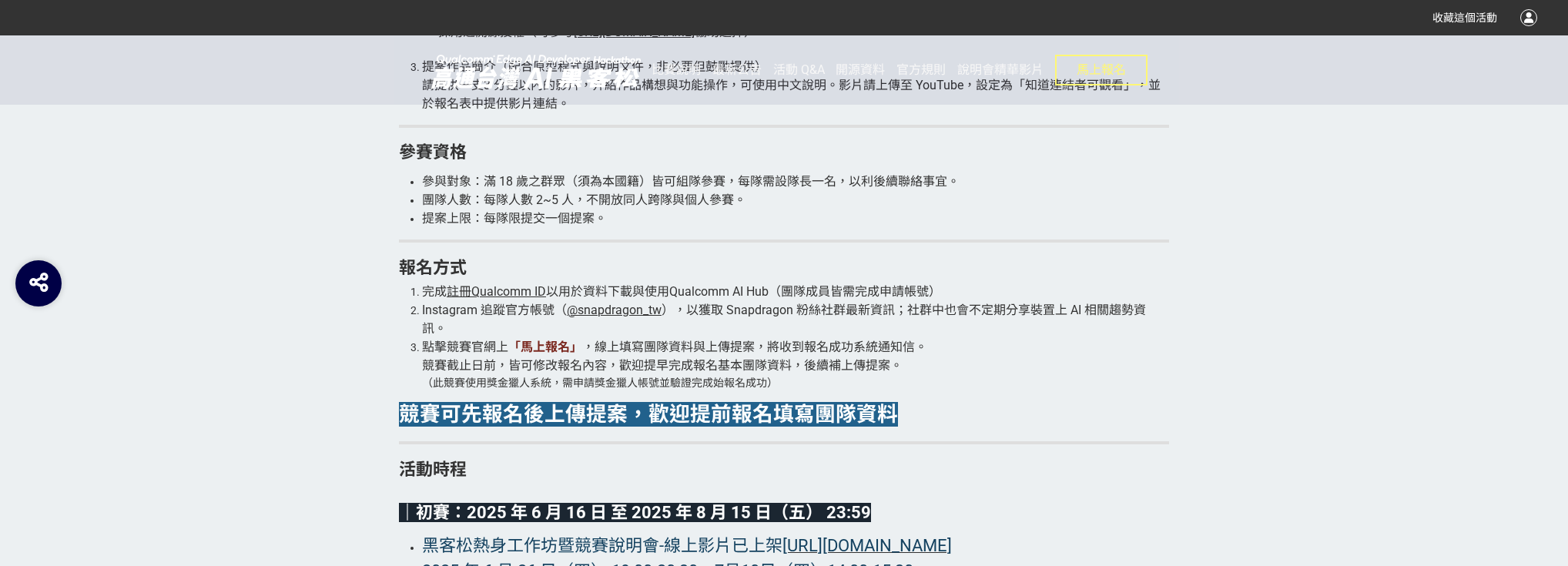
scroll to position [3144, 0]
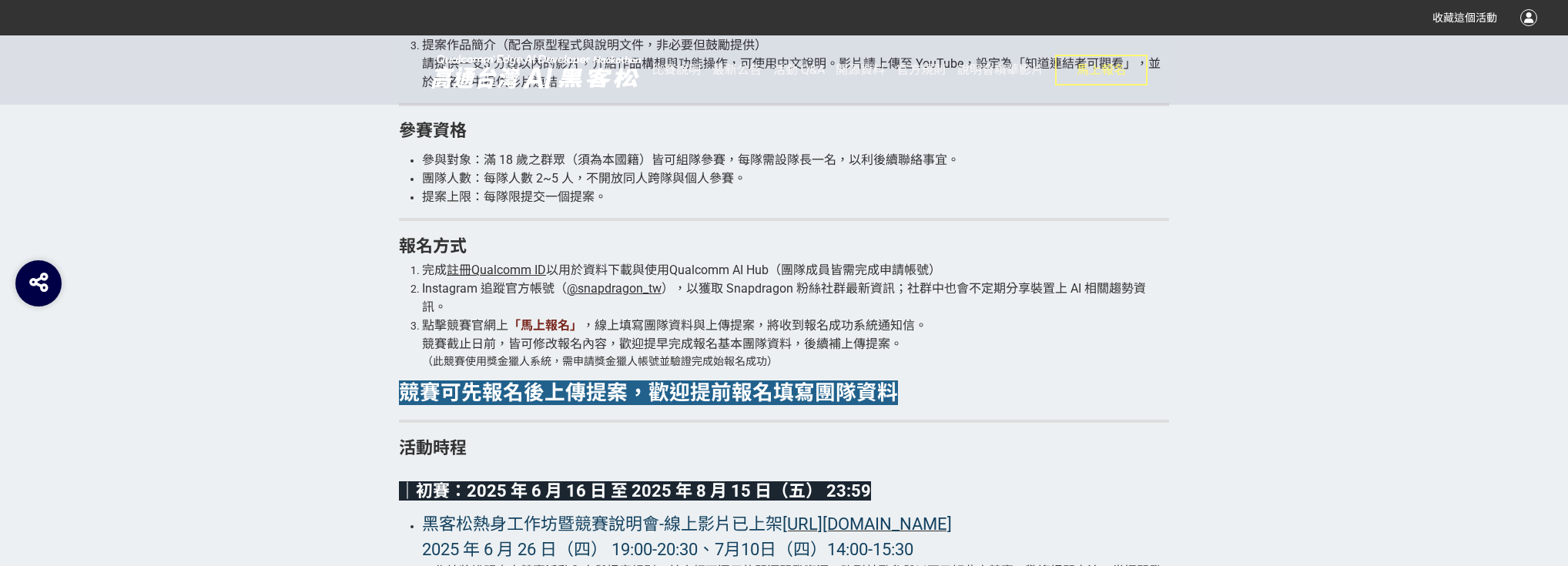
click at [614, 296] on span "@snapdragon_tw" at bounding box center [613, 289] width 95 height 15
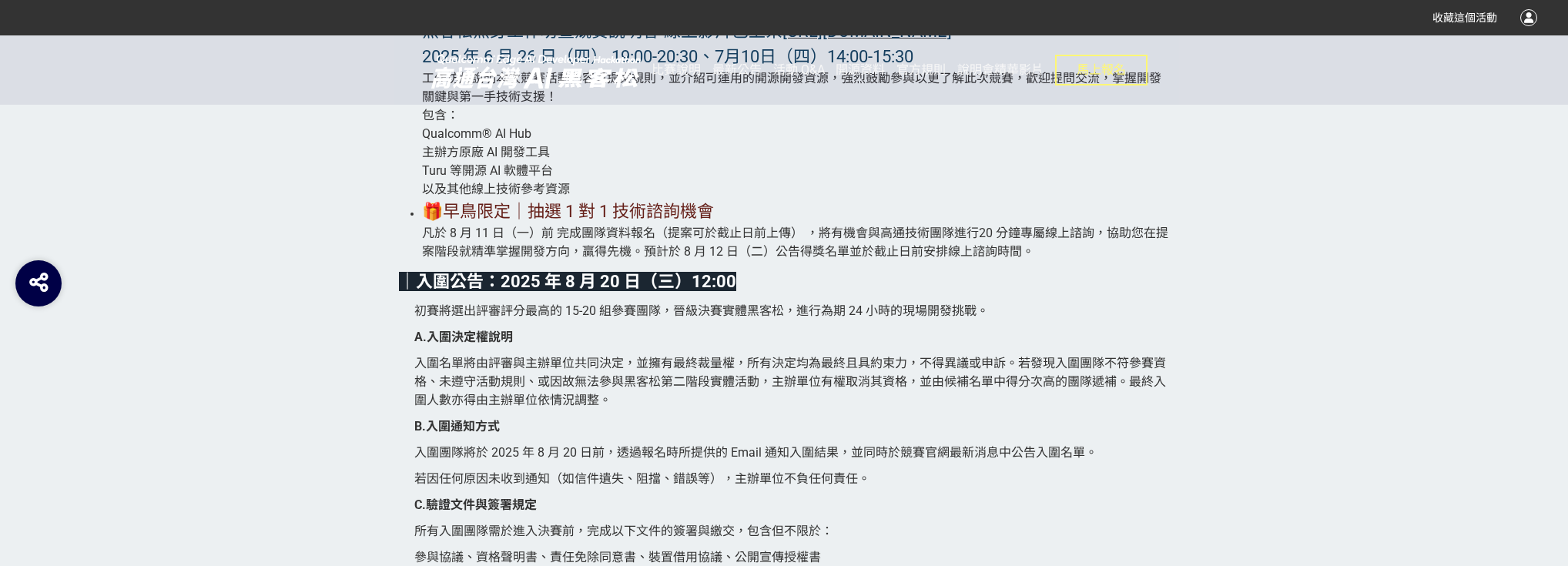
scroll to position [3576, 0]
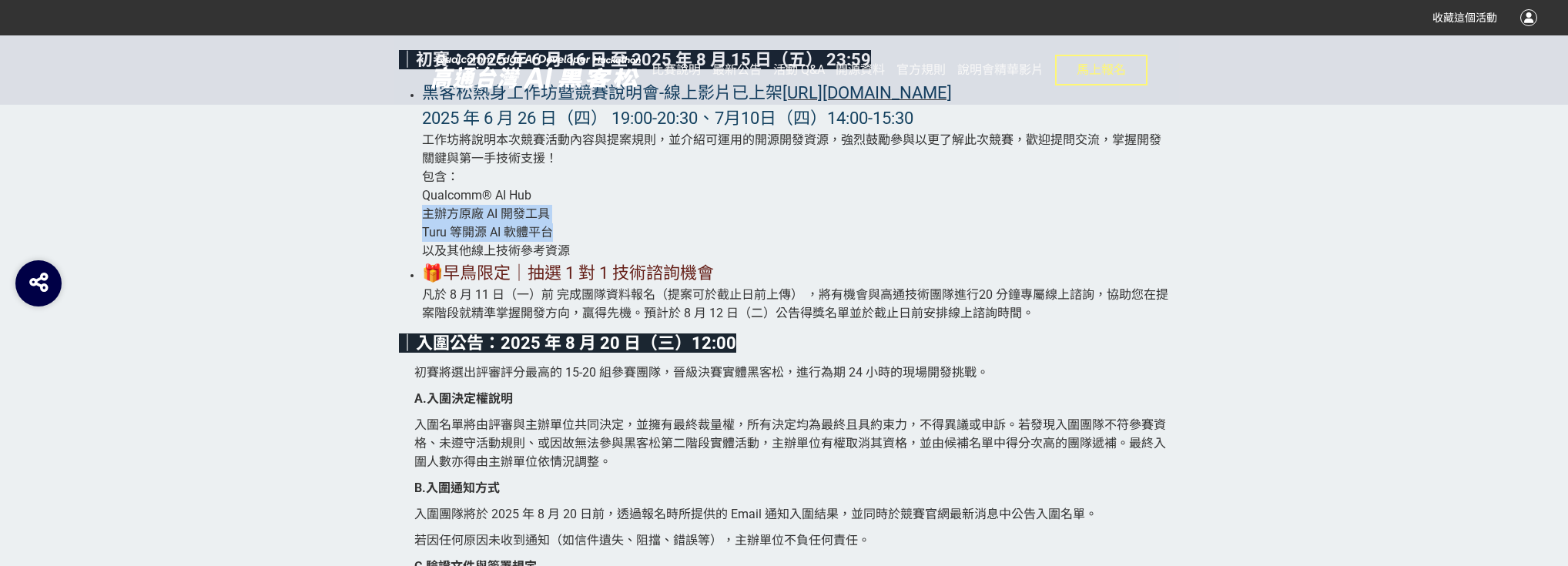
drag, startPoint x: 422, startPoint y: 243, endPoint x: 644, endPoint y: 254, distance: 222.3
click at [644, 254] on li "黑客松熱身工作坊暨競賽說明會-線上影片已上架 https://contest.bhuntr.com/tw/Qualcomm_TW_AIHackathon/cu…" at bounding box center [795, 170] width 747 height 181
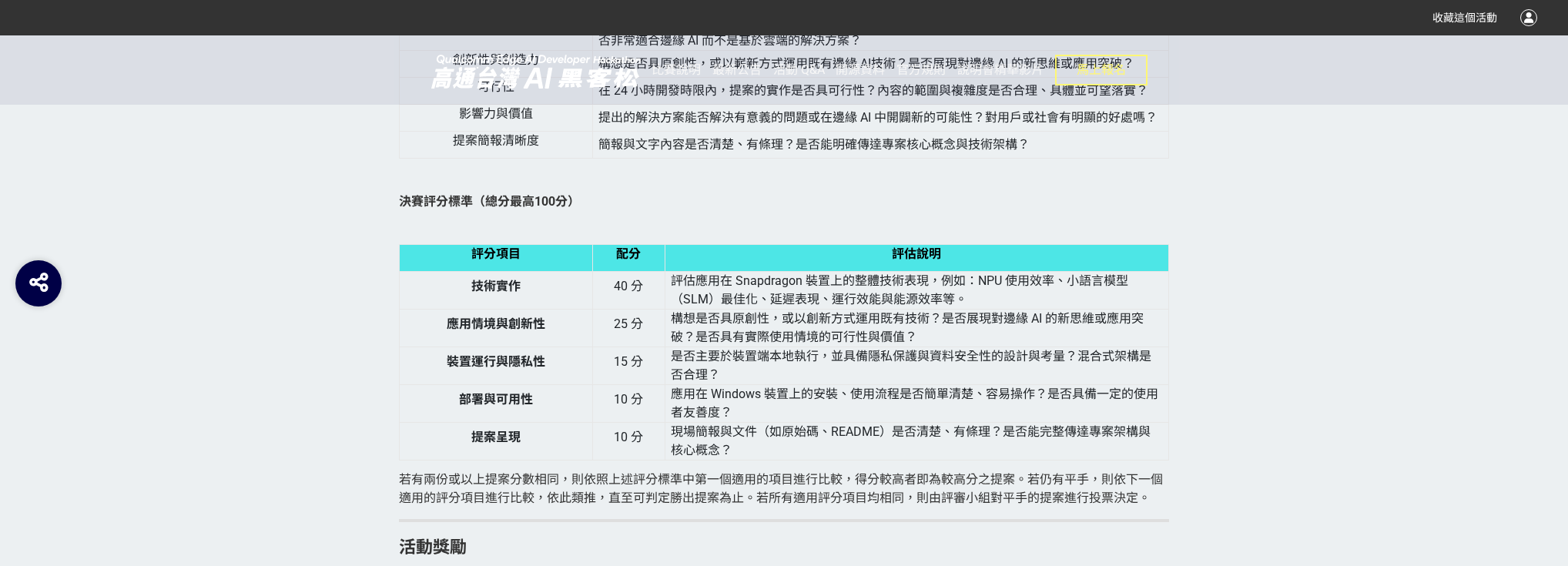
scroll to position [4501, 0]
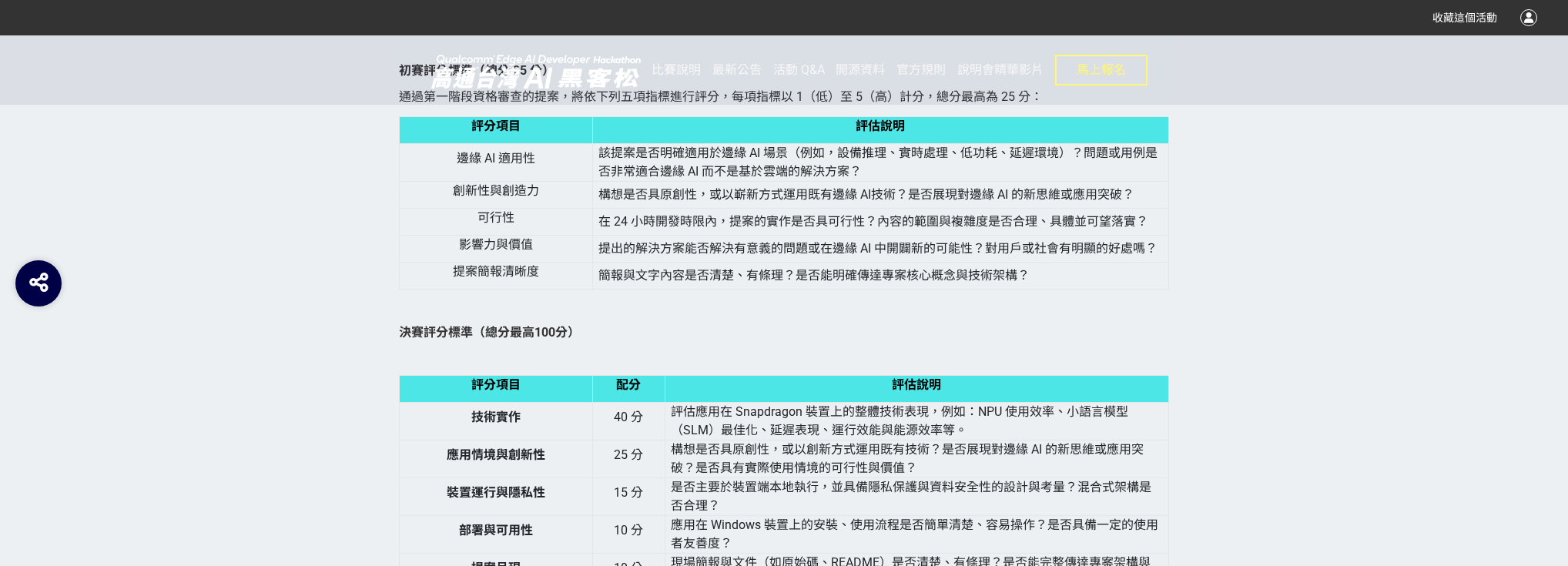
click at [834, 69] on div "比賽說明 最新公告 活動 Q&A 開源資料 官方規則 說明會精華影片 馬上報名" at bounding box center [899, 71] width 496 height 70
click at [855, 76] on span "開源資料" at bounding box center [860, 70] width 49 height 15
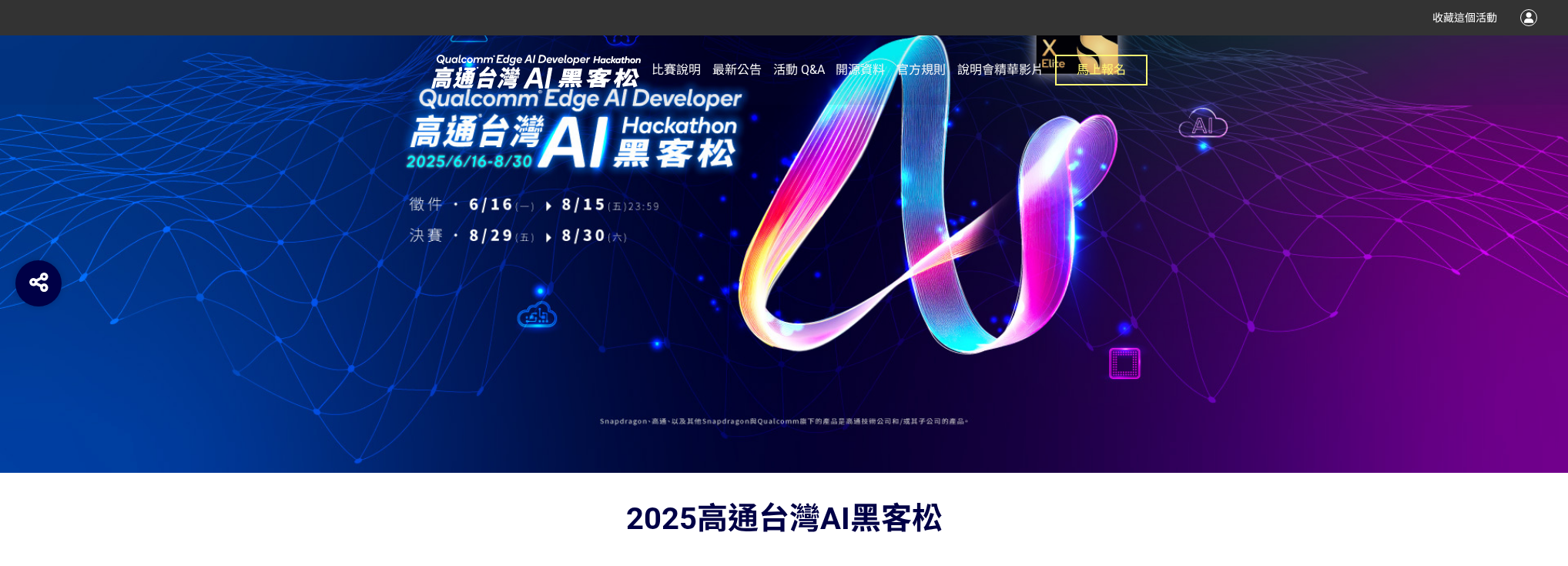
scroll to position [62, 0]
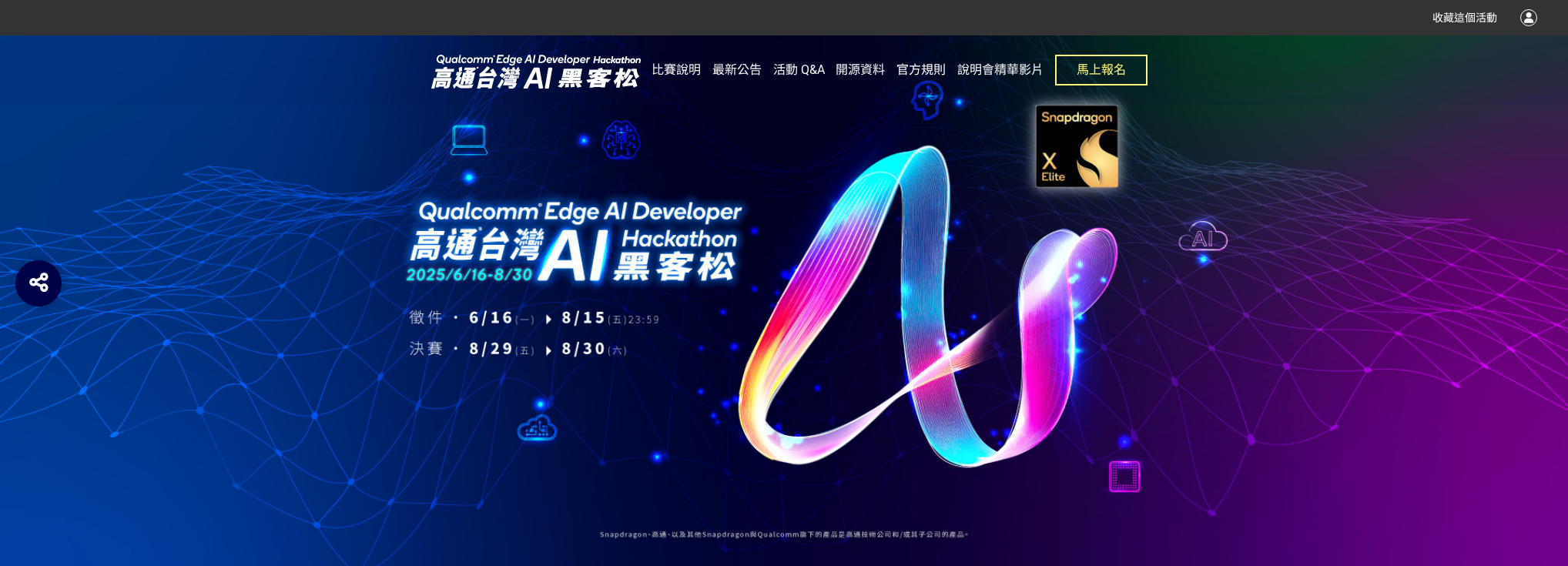
click at [912, 78] on link "官方規則" at bounding box center [921, 71] width 49 height 70
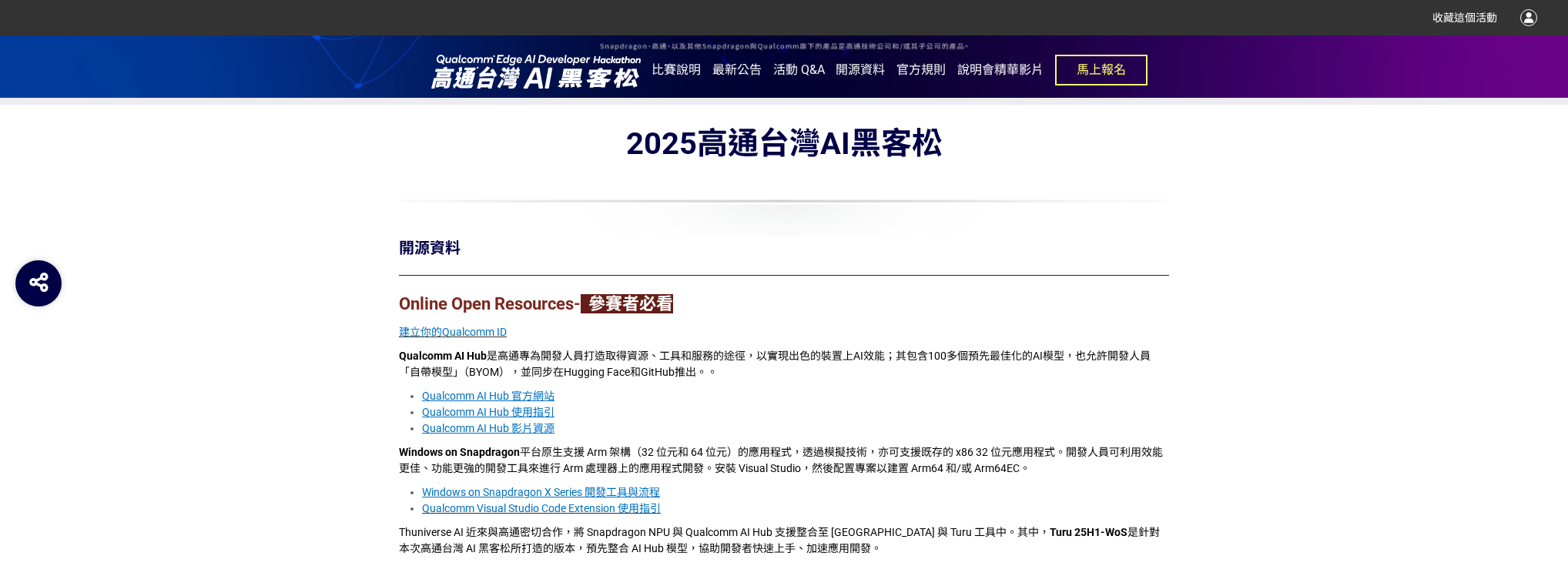
scroll to position [678, 0]
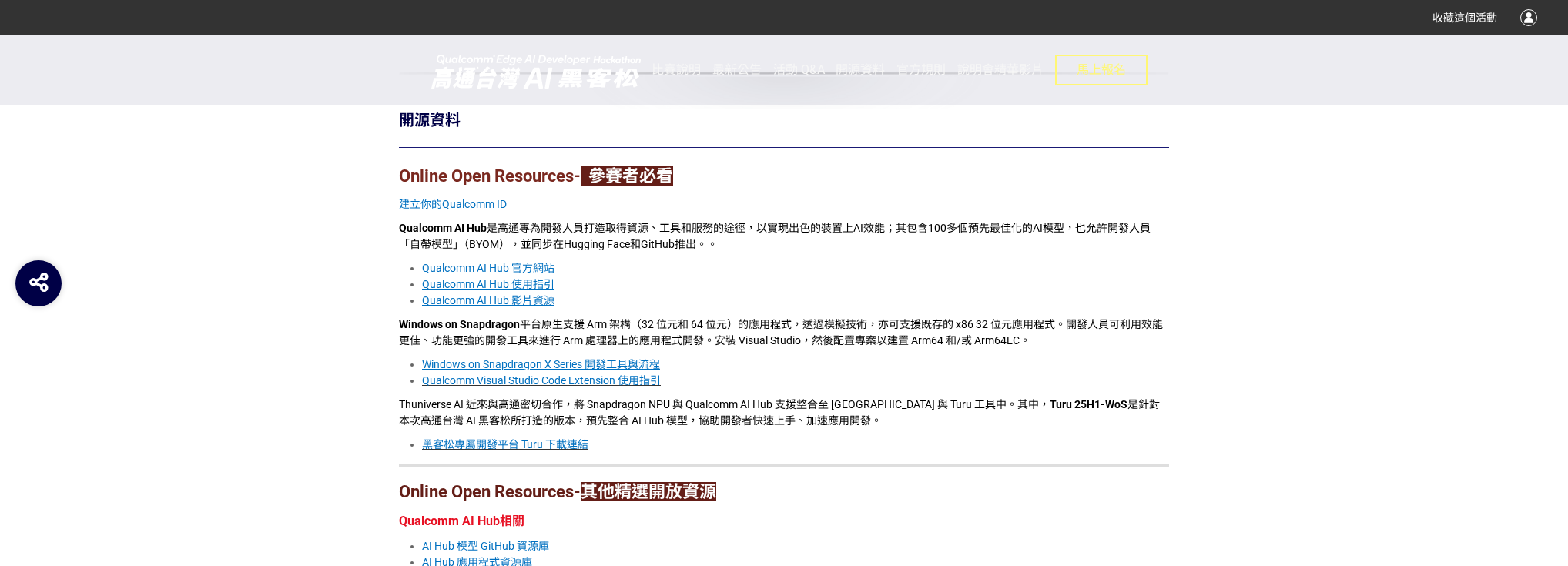
click at [472, 207] on span "建立你的Qualcomm ID" at bounding box center [453, 204] width 108 height 12
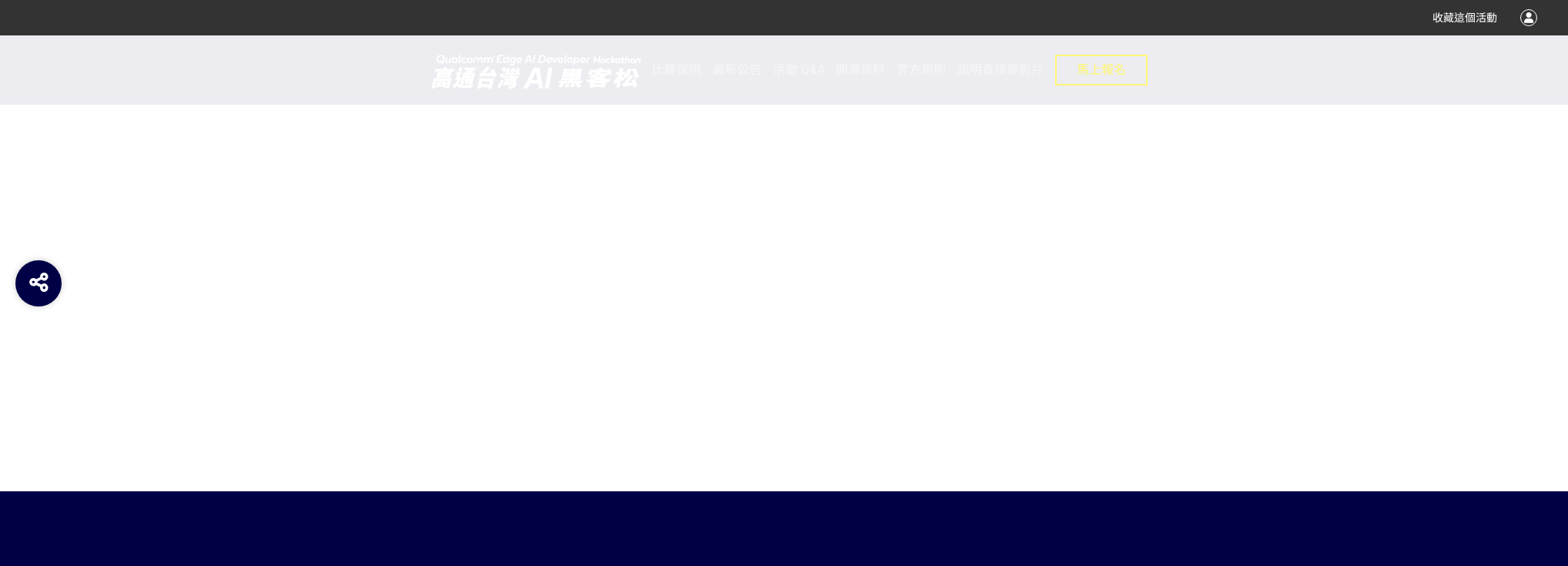
scroll to position [1291, 0]
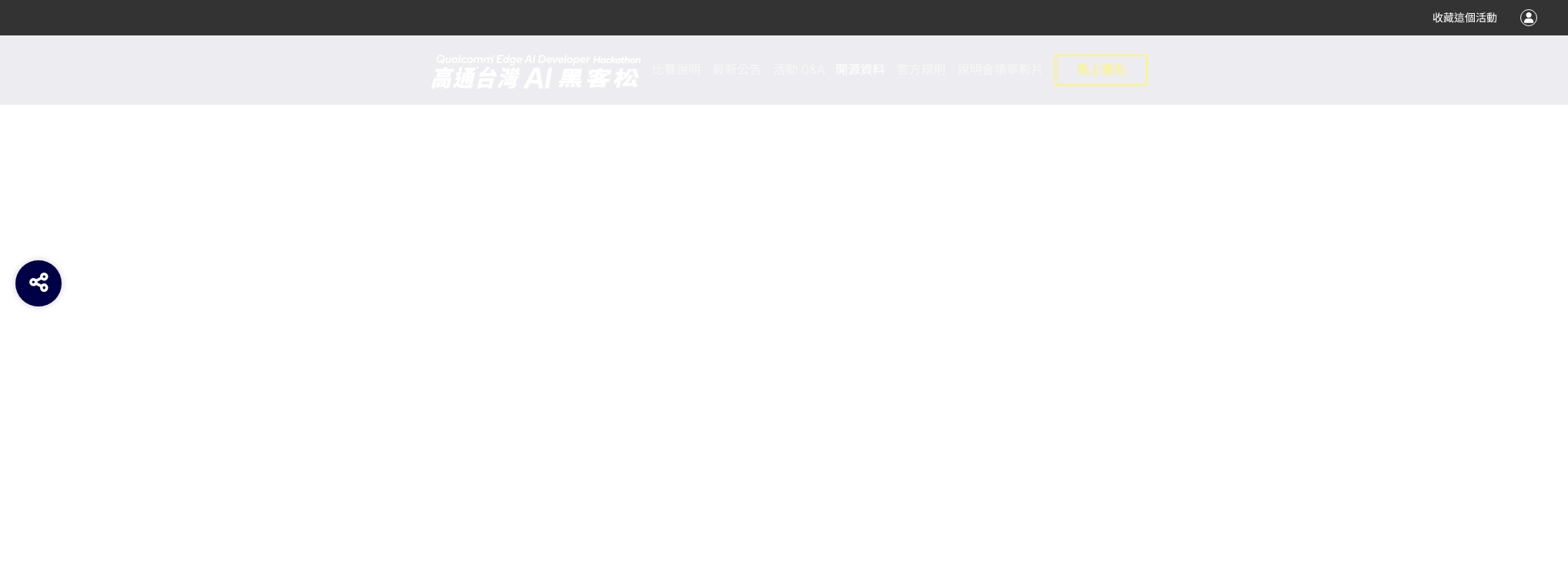
click at [860, 71] on span "開源資料" at bounding box center [860, 70] width 49 height 15
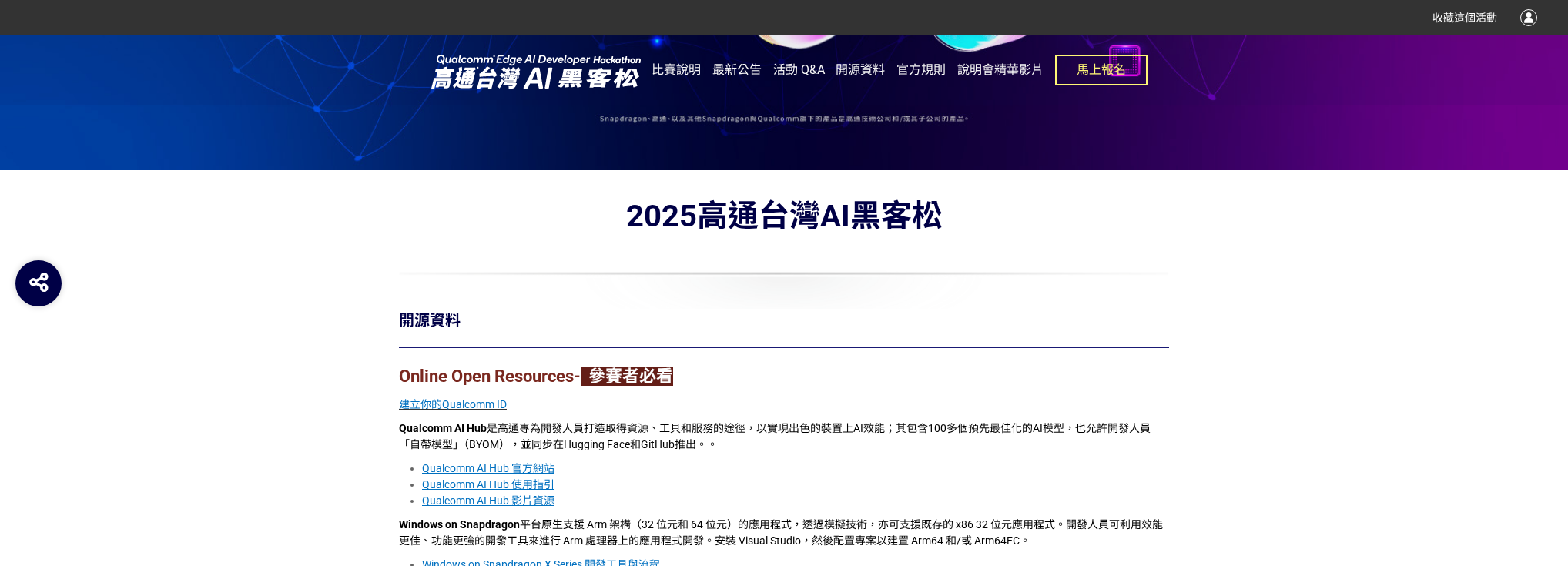
scroll to position [692, 0]
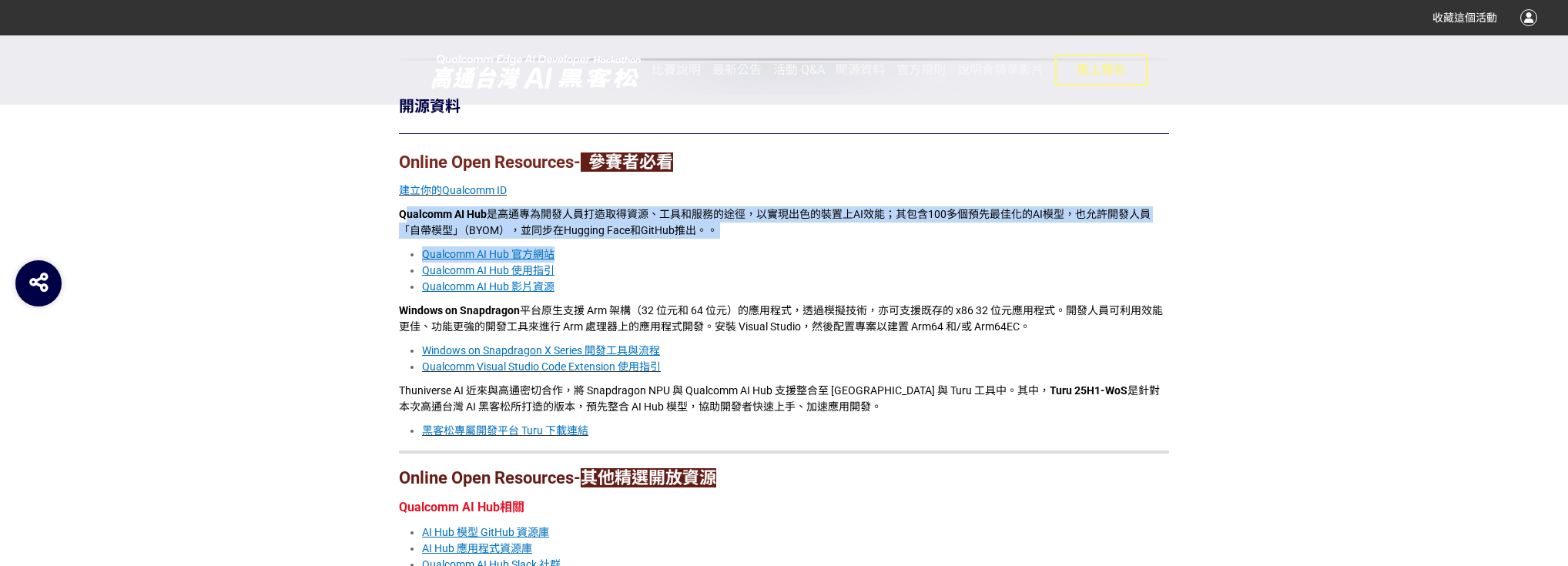
drag, startPoint x: 403, startPoint y: 212, endPoint x: 708, endPoint y: 242, distance: 306.5
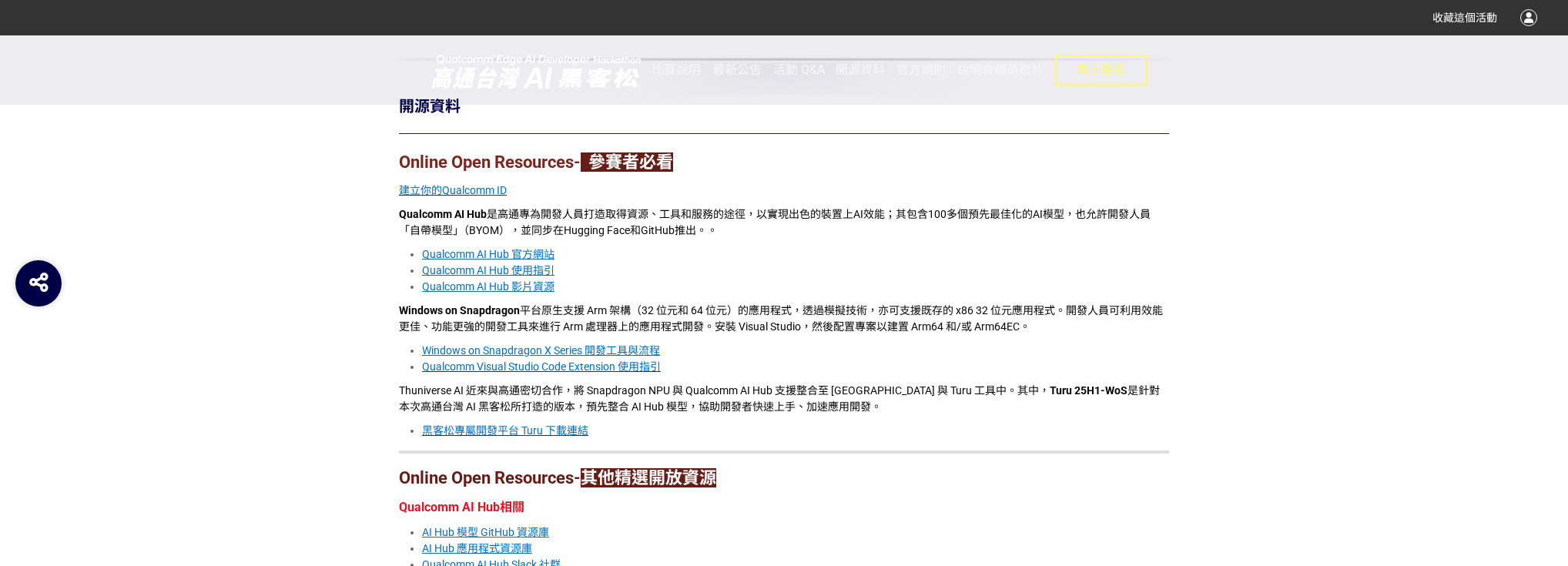
click at [539, 254] on u "Qualcomm AI Hub 官方網站" at bounding box center [488, 254] width 132 height 12
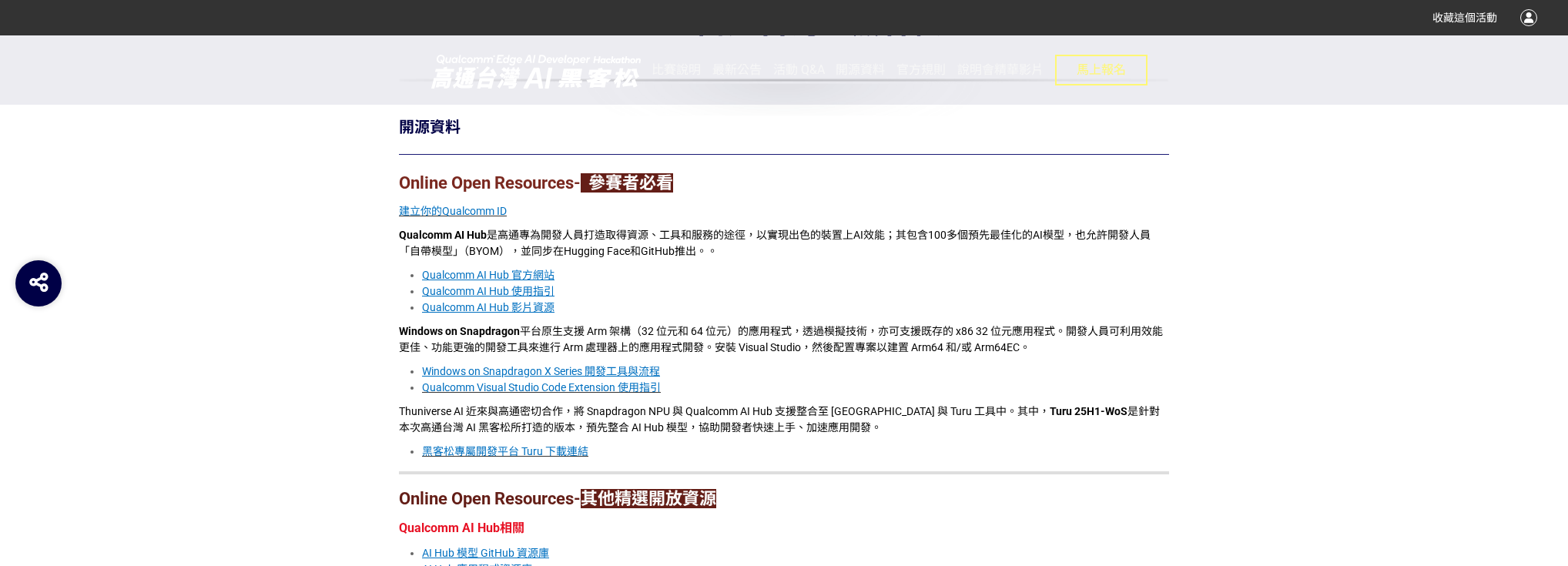
scroll to position [740, 0]
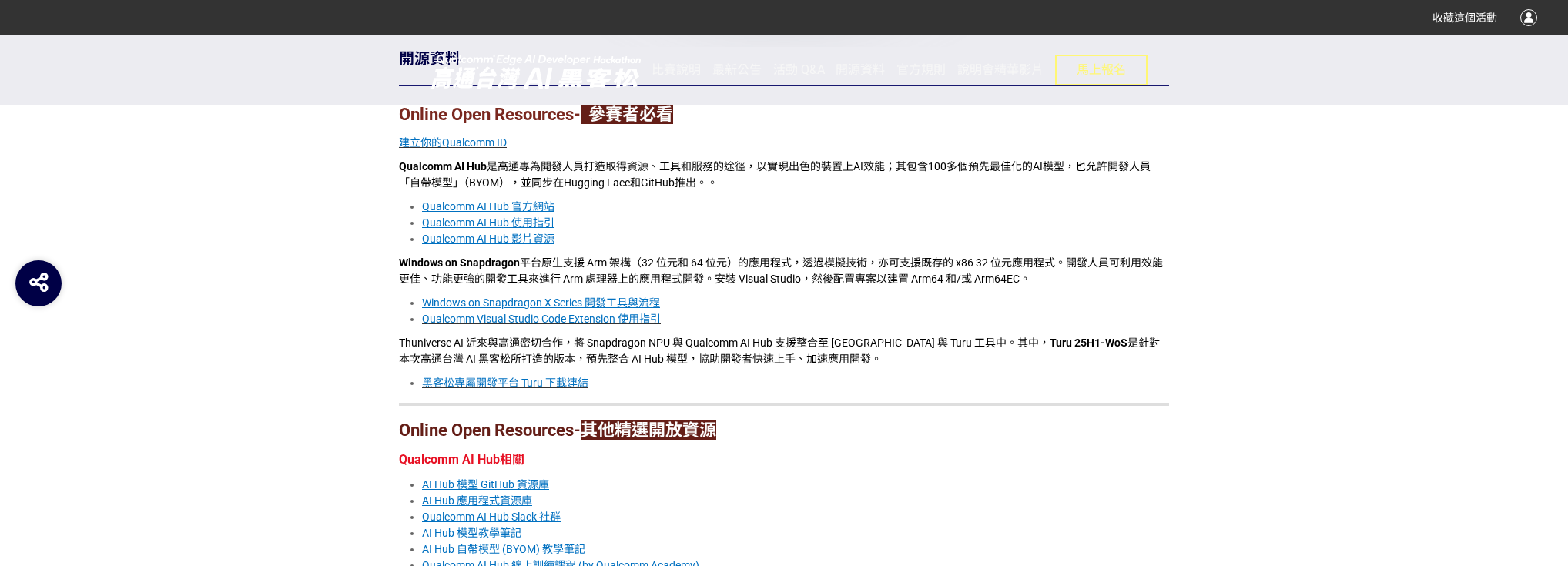
click at [547, 222] on u "Qualcomm AI Hub 使用指引" at bounding box center [488, 222] width 132 height 12
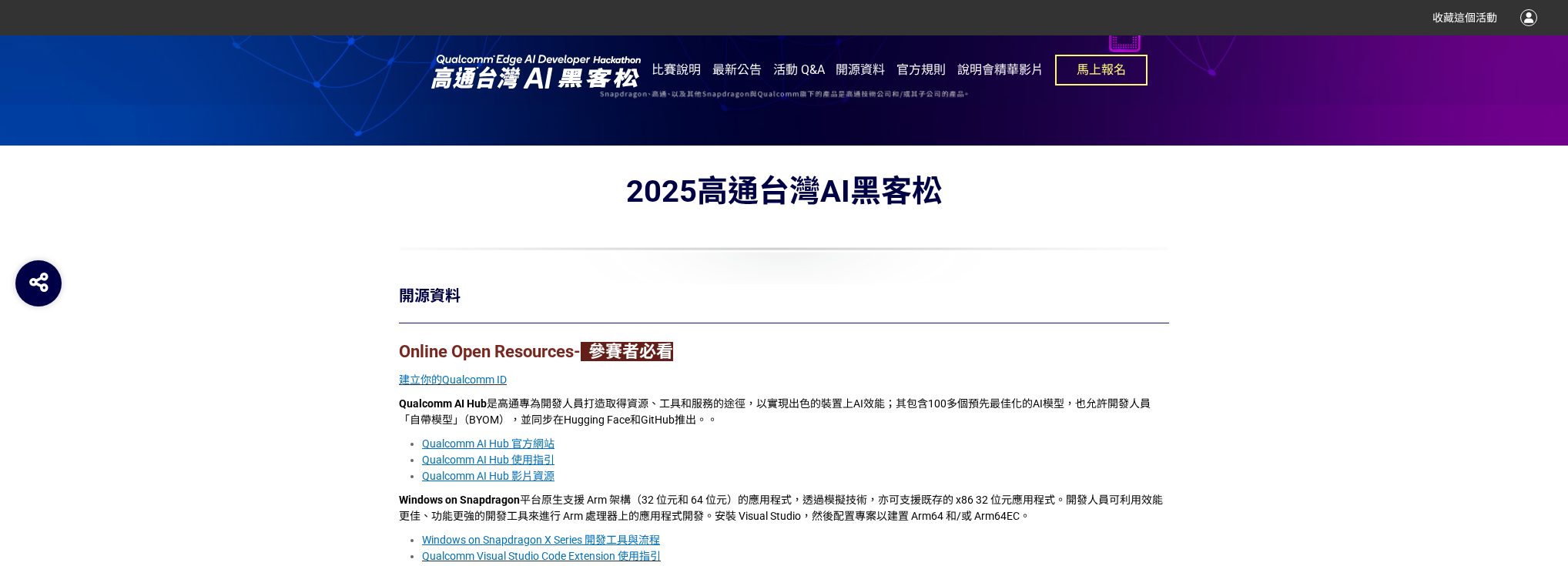
scroll to position [617, 0]
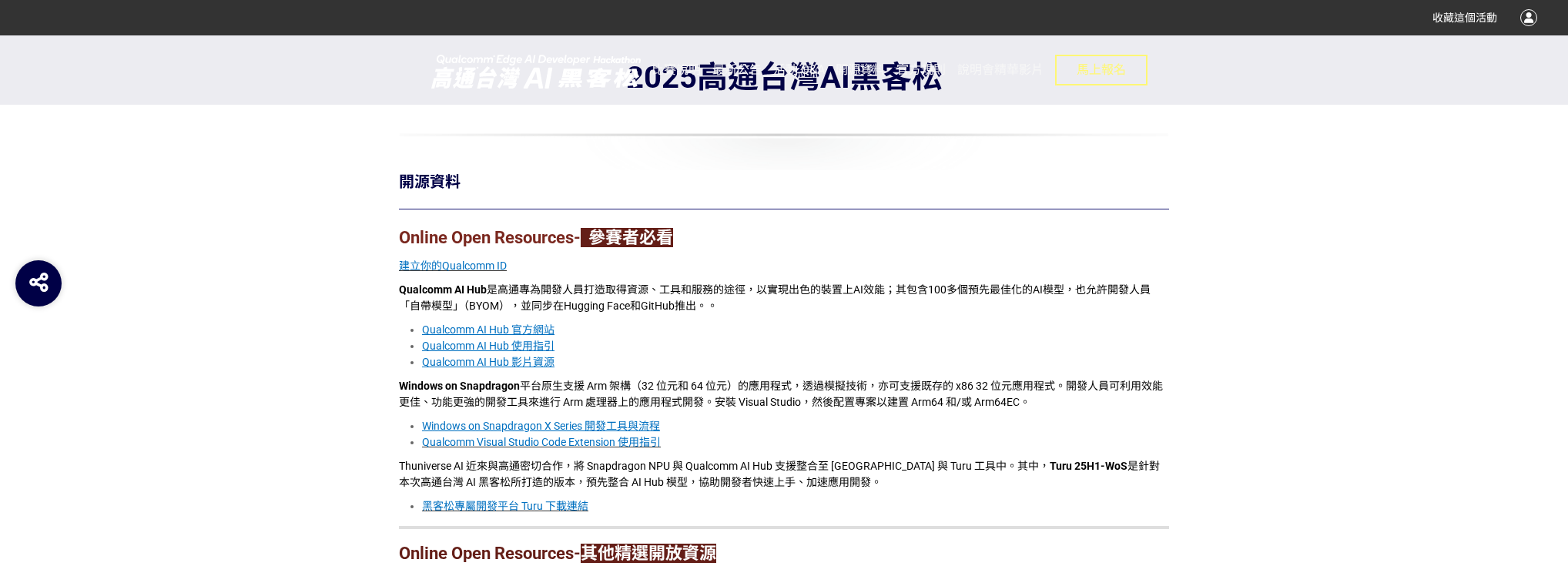
click at [539, 359] on u "Qualcomm AI Hub 影片資源" at bounding box center [488, 362] width 132 height 12
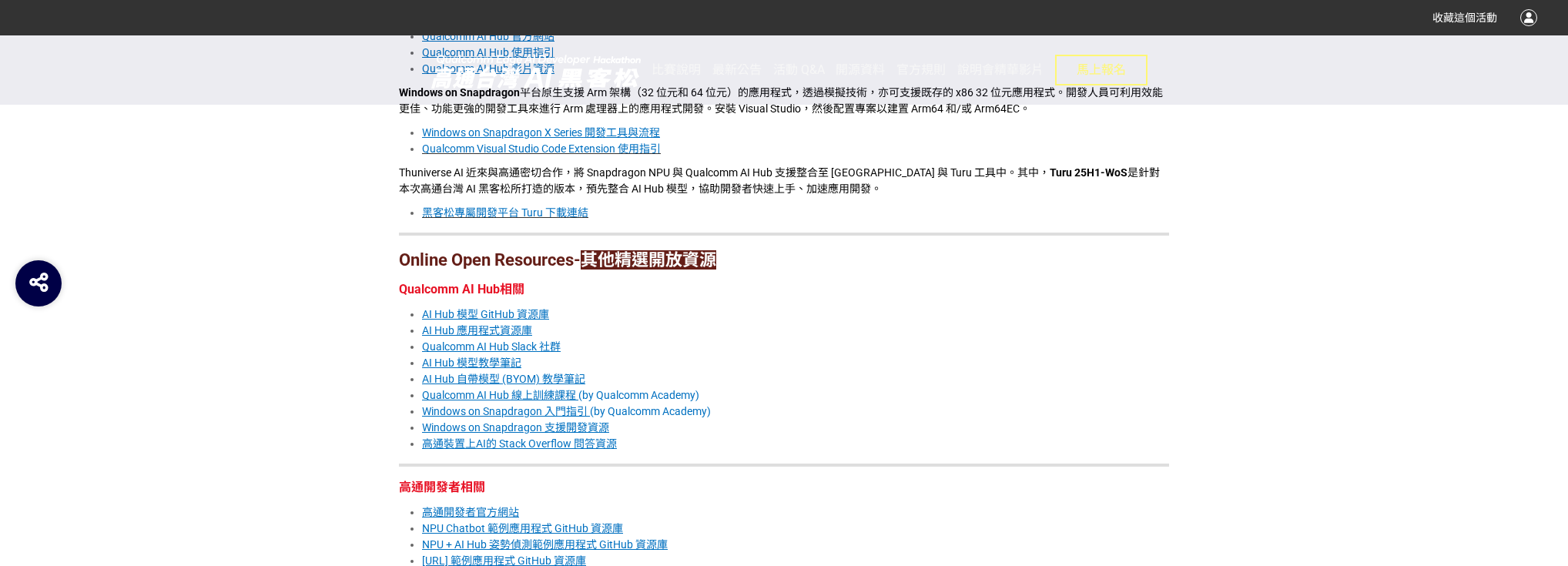
scroll to position [925, 0]
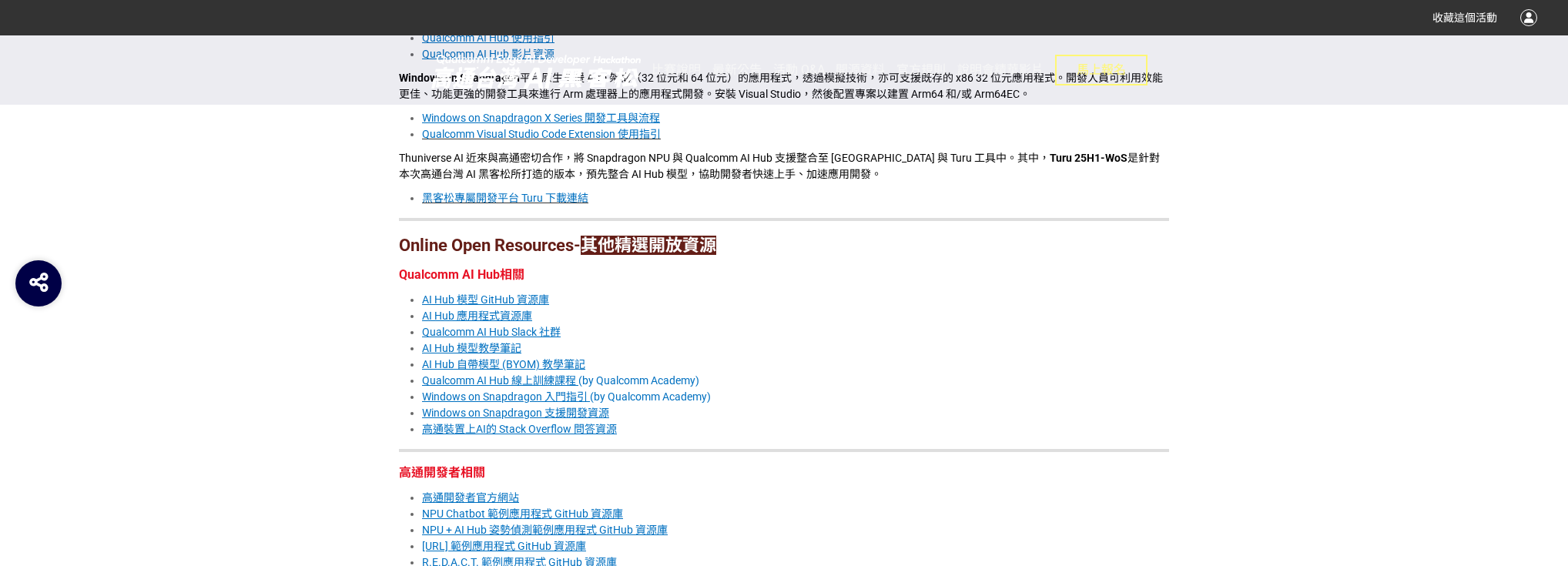
click at [530, 334] on u "Qualcomm AI Hub Slack 社群" at bounding box center [491, 332] width 139 height 12
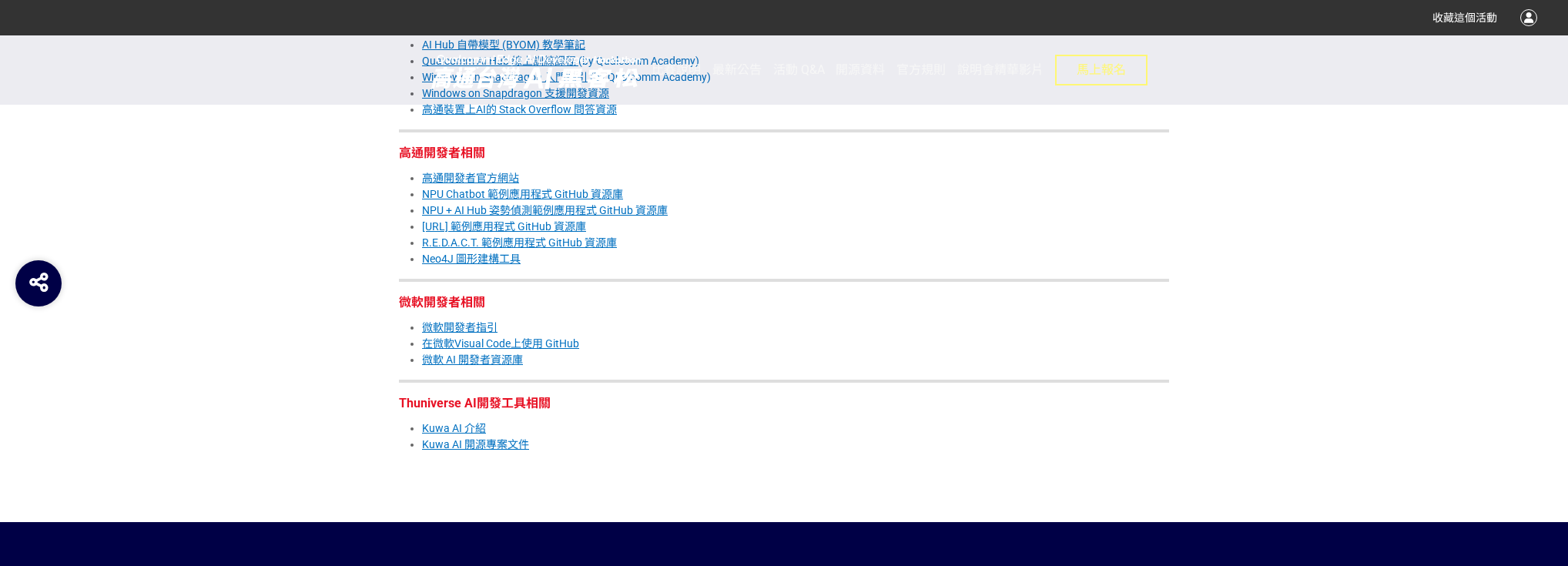
scroll to position [1295, 0]
